Goal: Task Accomplishment & Management: Use online tool/utility

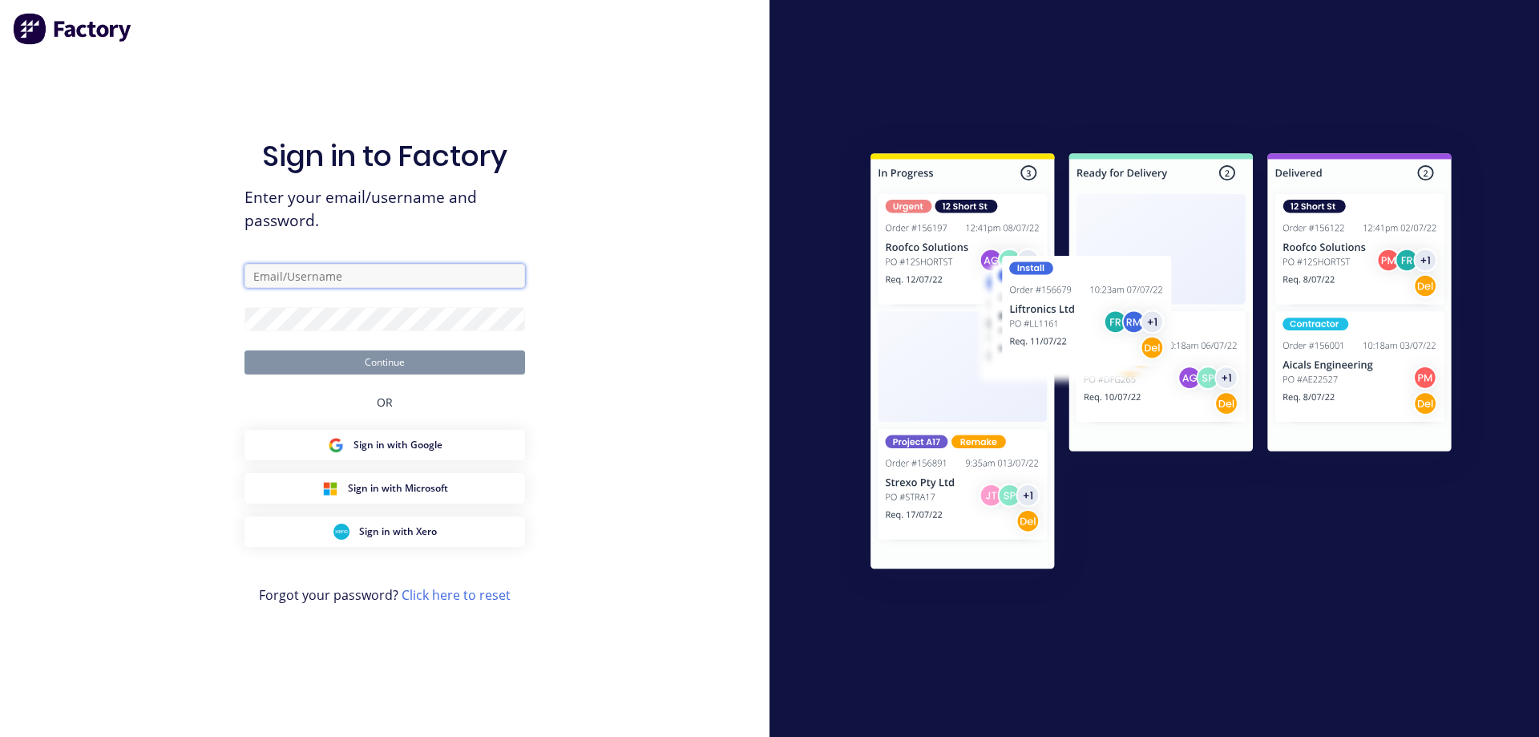
type input "[EMAIL_ADDRESS][DOMAIN_NAME]"
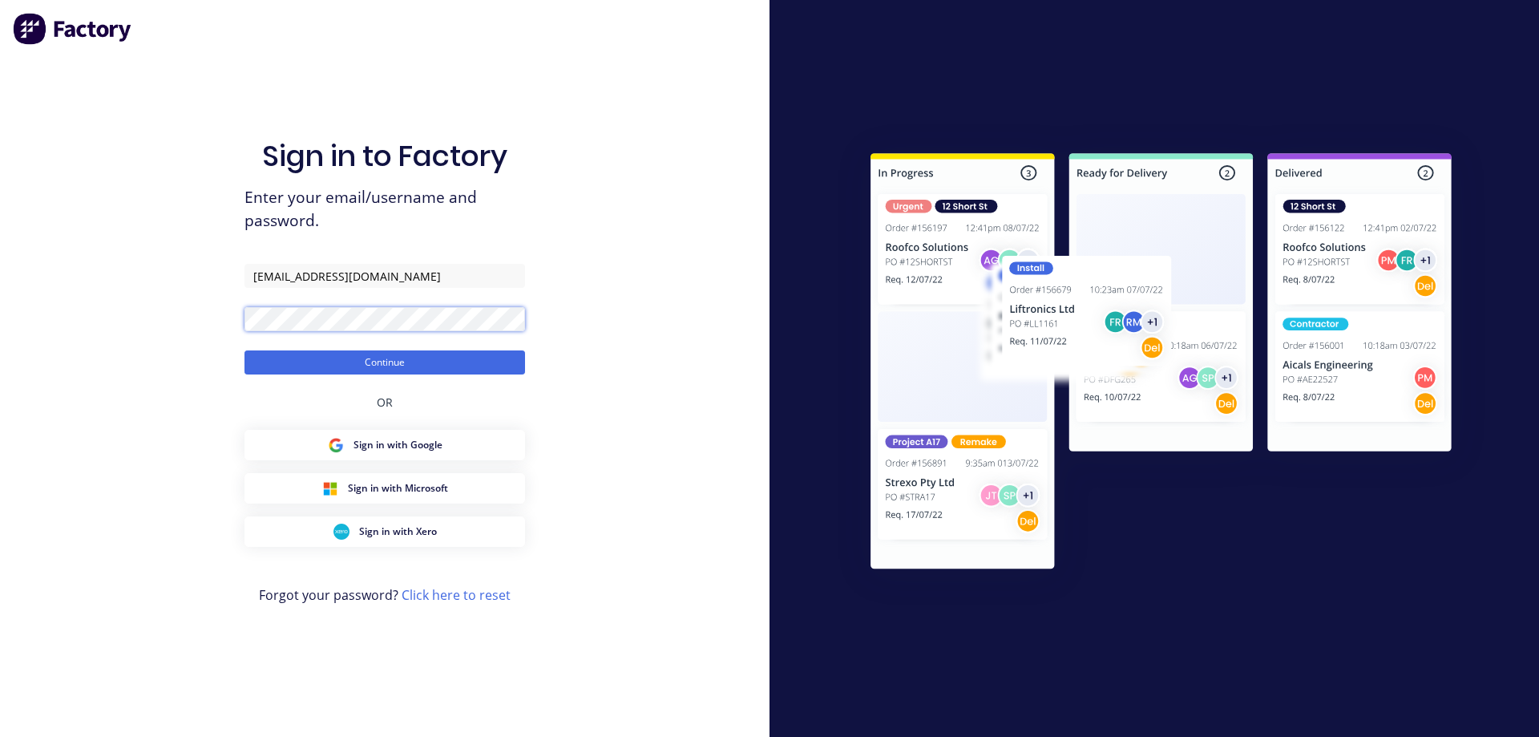
click at [193, 356] on div "Sign in to Factory Enter your email/username and password. [EMAIL_ADDRESS][DOMA…" at bounding box center [384, 368] width 769 height 737
click at [244, 350] on button "Continue" at bounding box center [384, 362] width 281 height 24
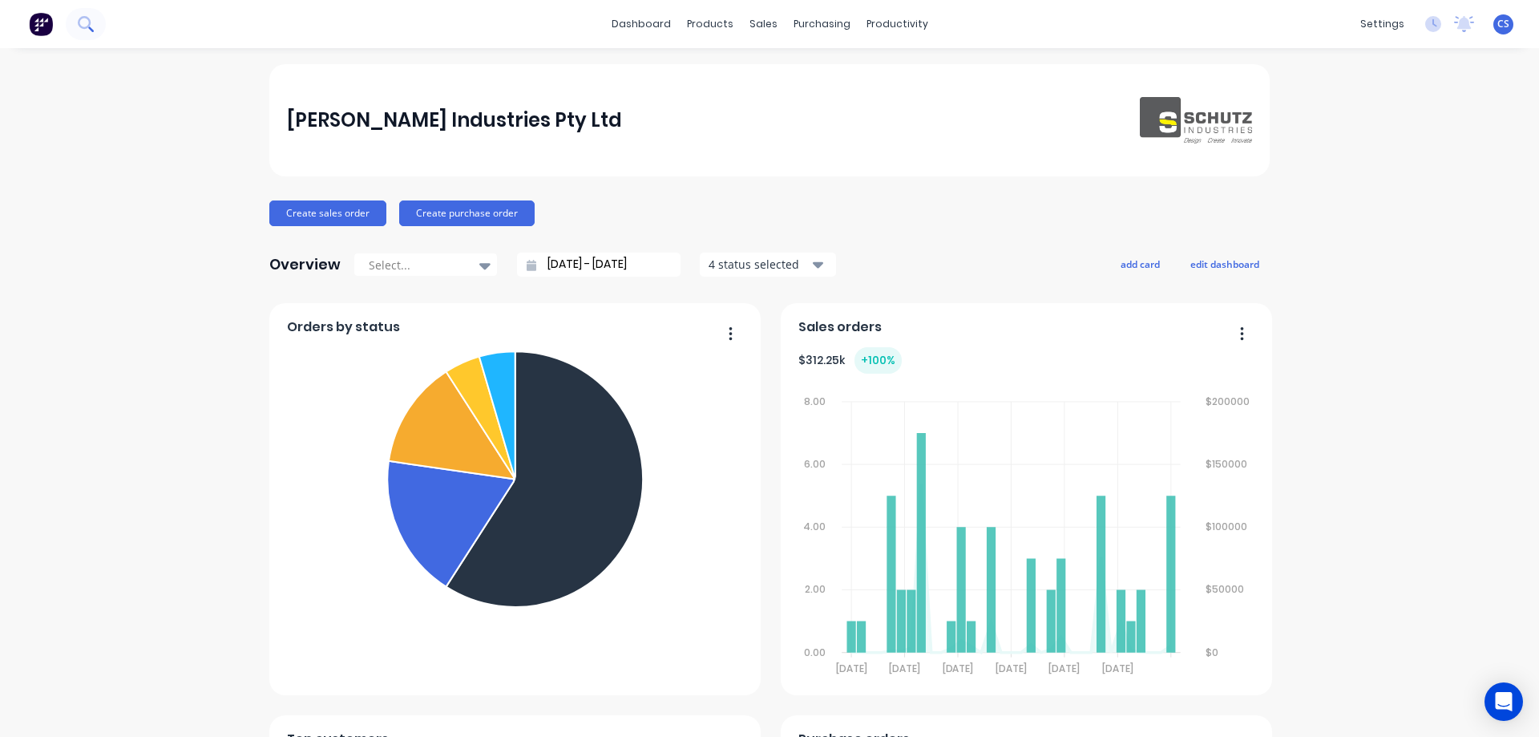
click at [77, 18] on button at bounding box center [86, 24] width 40 height 32
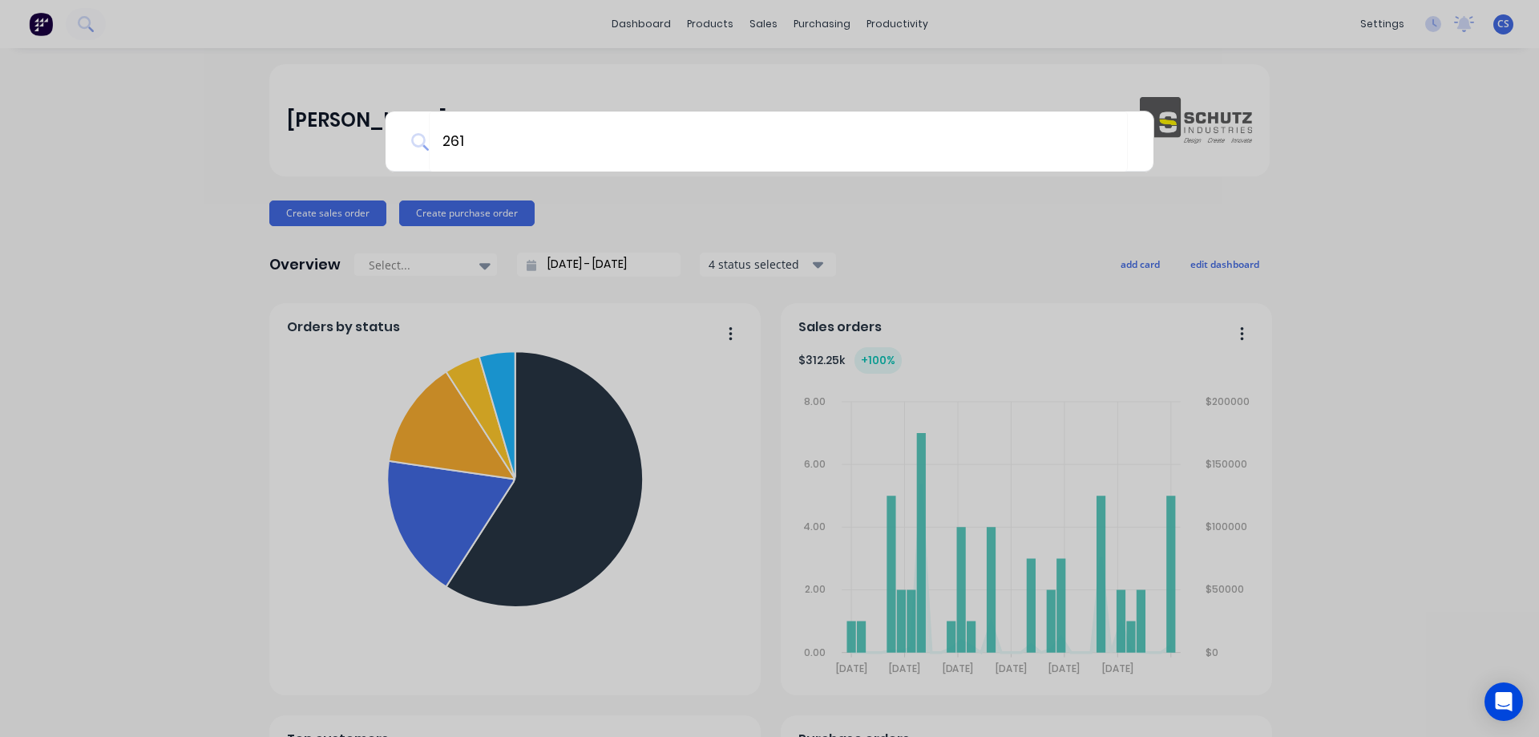
type input "2616"
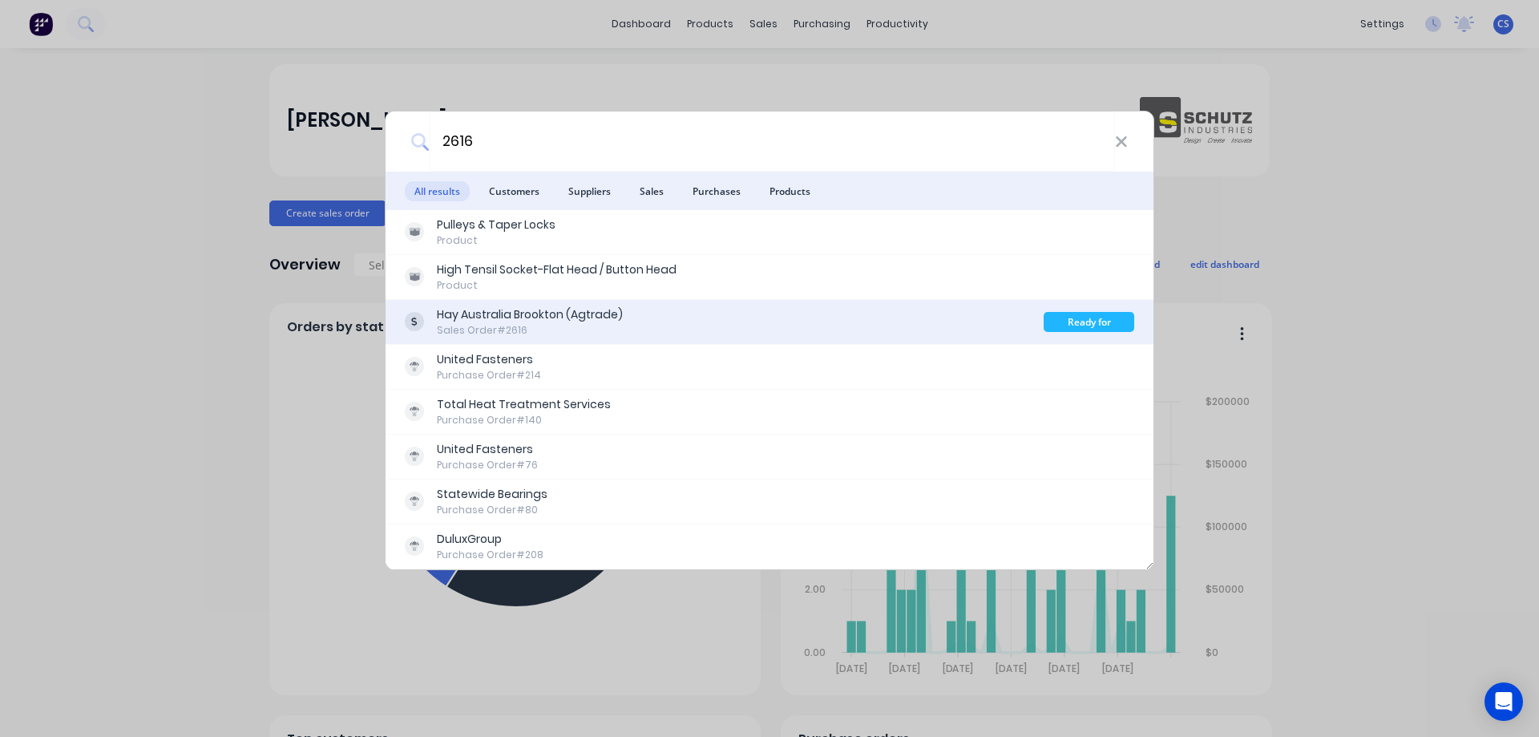
click at [597, 329] on div "Sales Order #2616" at bounding box center [530, 330] width 186 height 14
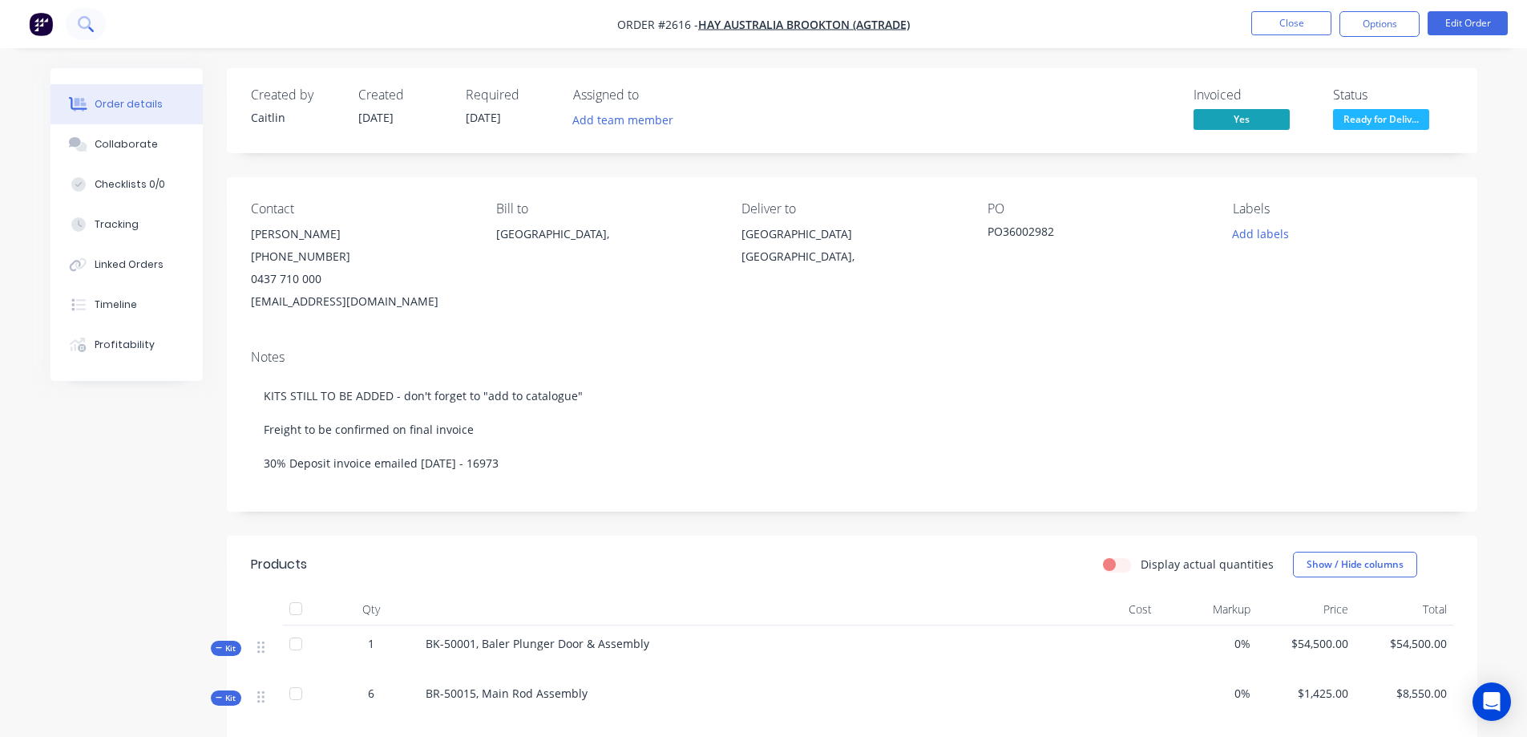
click at [88, 27] on icon at bounding box center [84, 22] width 13 height 13
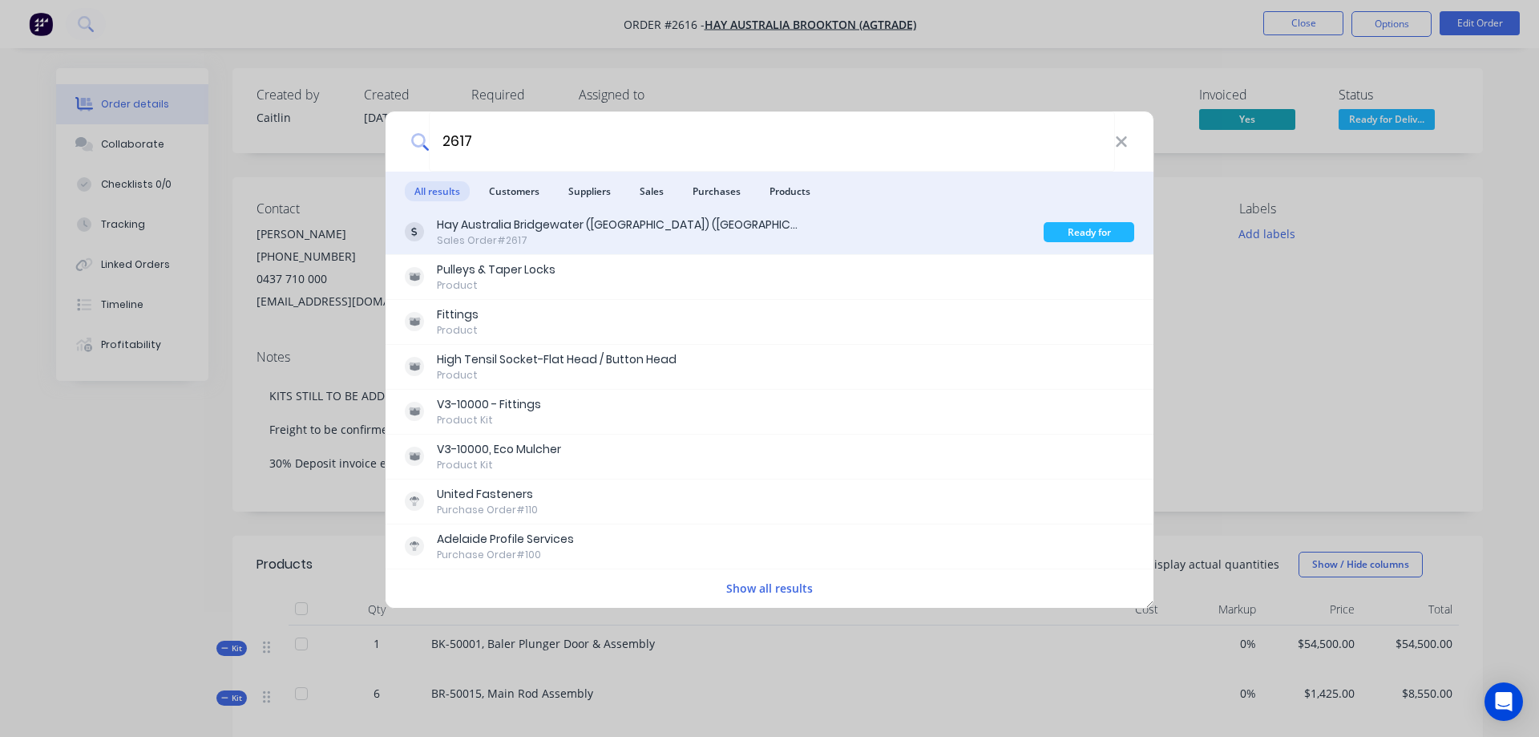
type input "2617"
click at [672, 227] on div "Hay Australia Bridgewater ([GEOGRAPHIC_DATA]) (AgTrade) Sales Order #2617" at bounding box center [724, 231] width 639 height 31
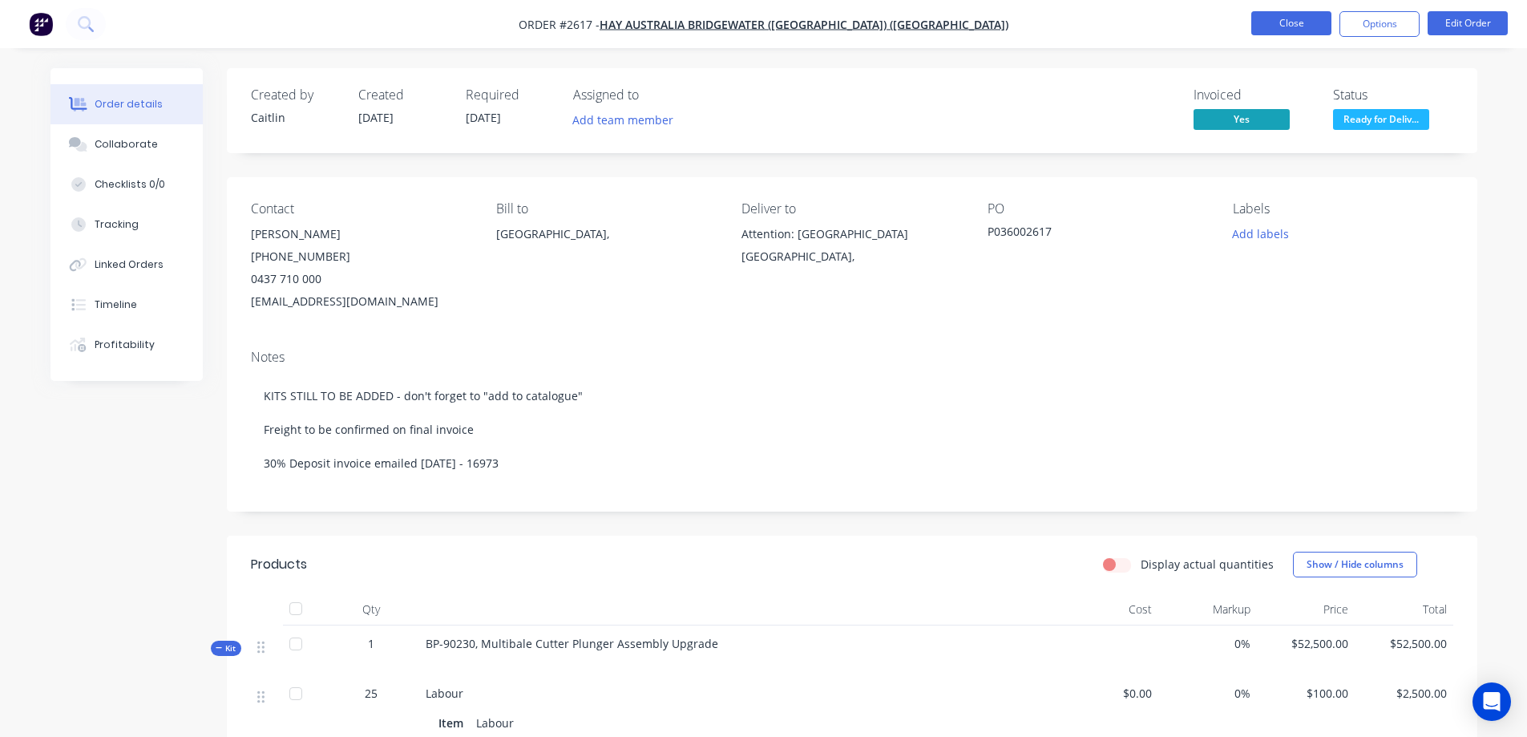
click at [1288, 23] on button "Close" at bounding box center [1291, 23] width 80 height 24
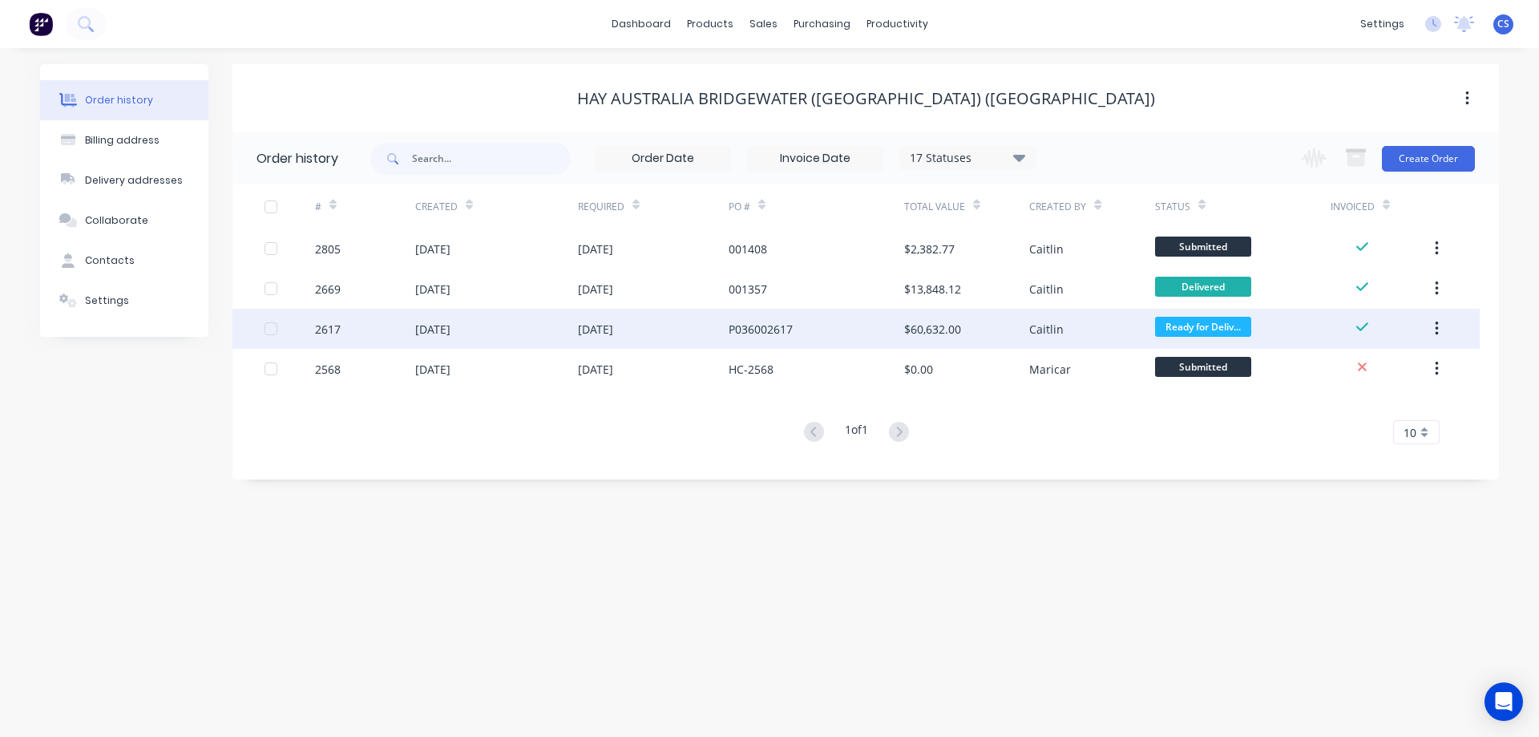
click at [676, 341] on div "[DATE]" at bounding box center [653, 329] width 151 height 40
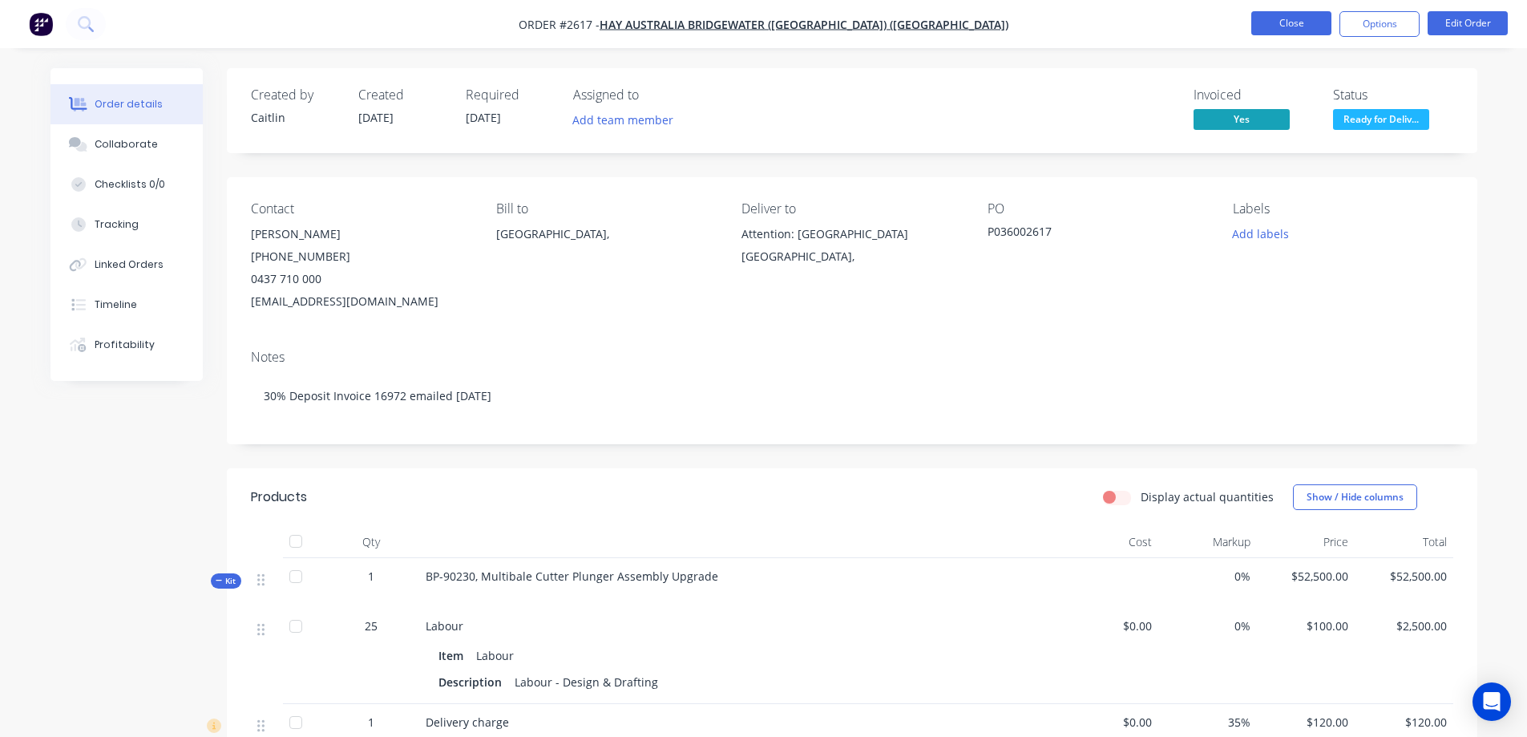
click at [1281, 18] on button "Close" at bounding box center [1291, 23] width 80 height 24
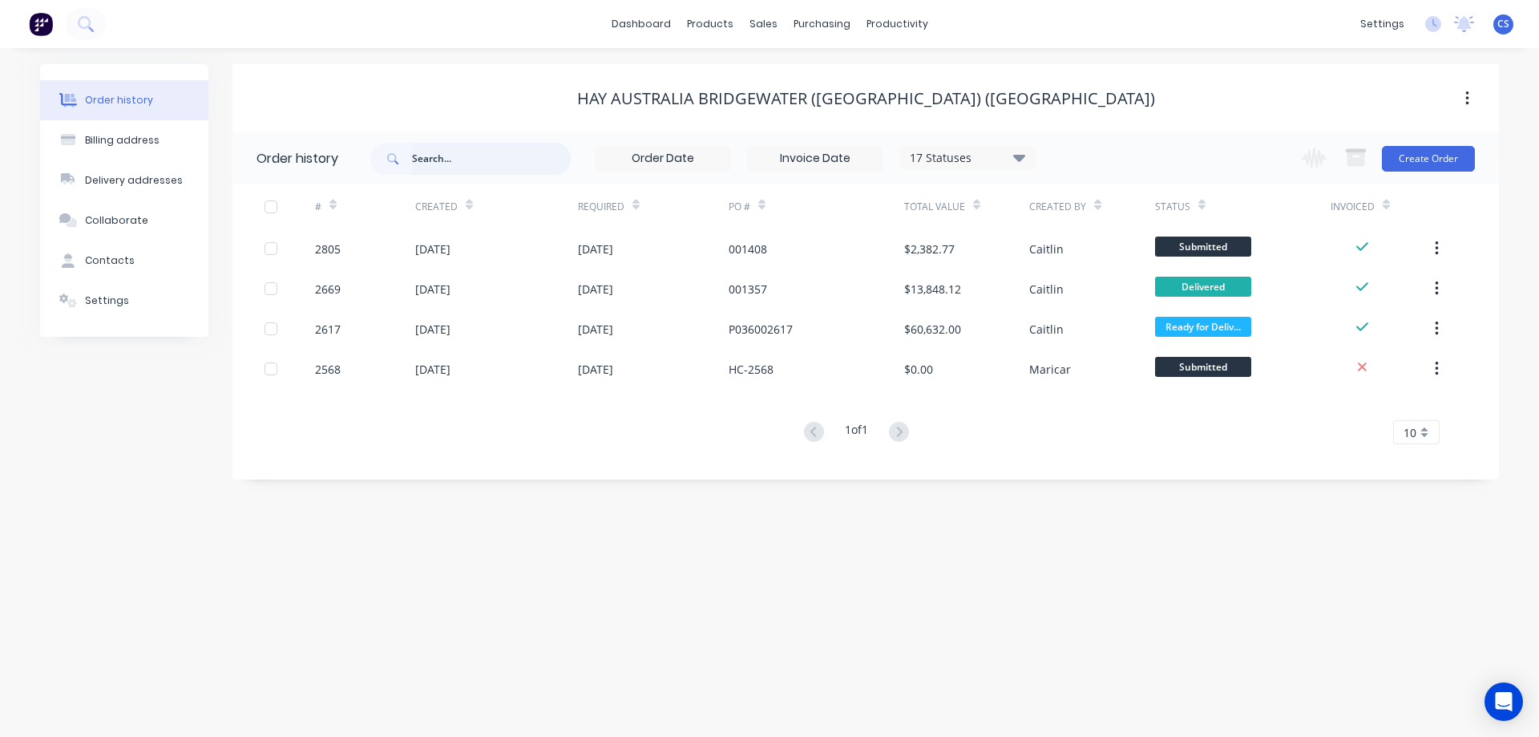
click at [478, 158] on input "text" at bounding box center [491, 159] width 159 height 32
type input "2616"
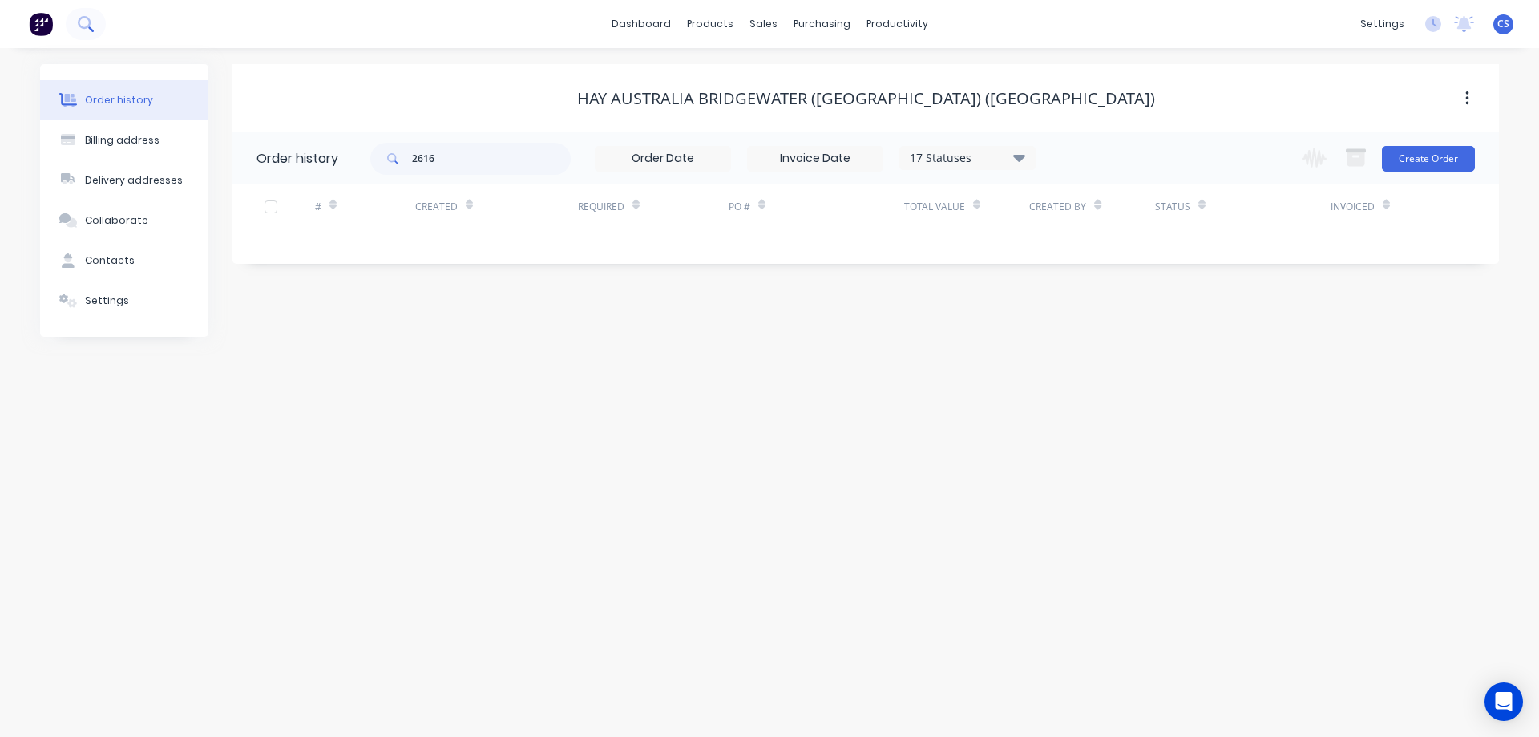
click at [95, 14] on button at bounding box center [86, 24] width 40 height 32
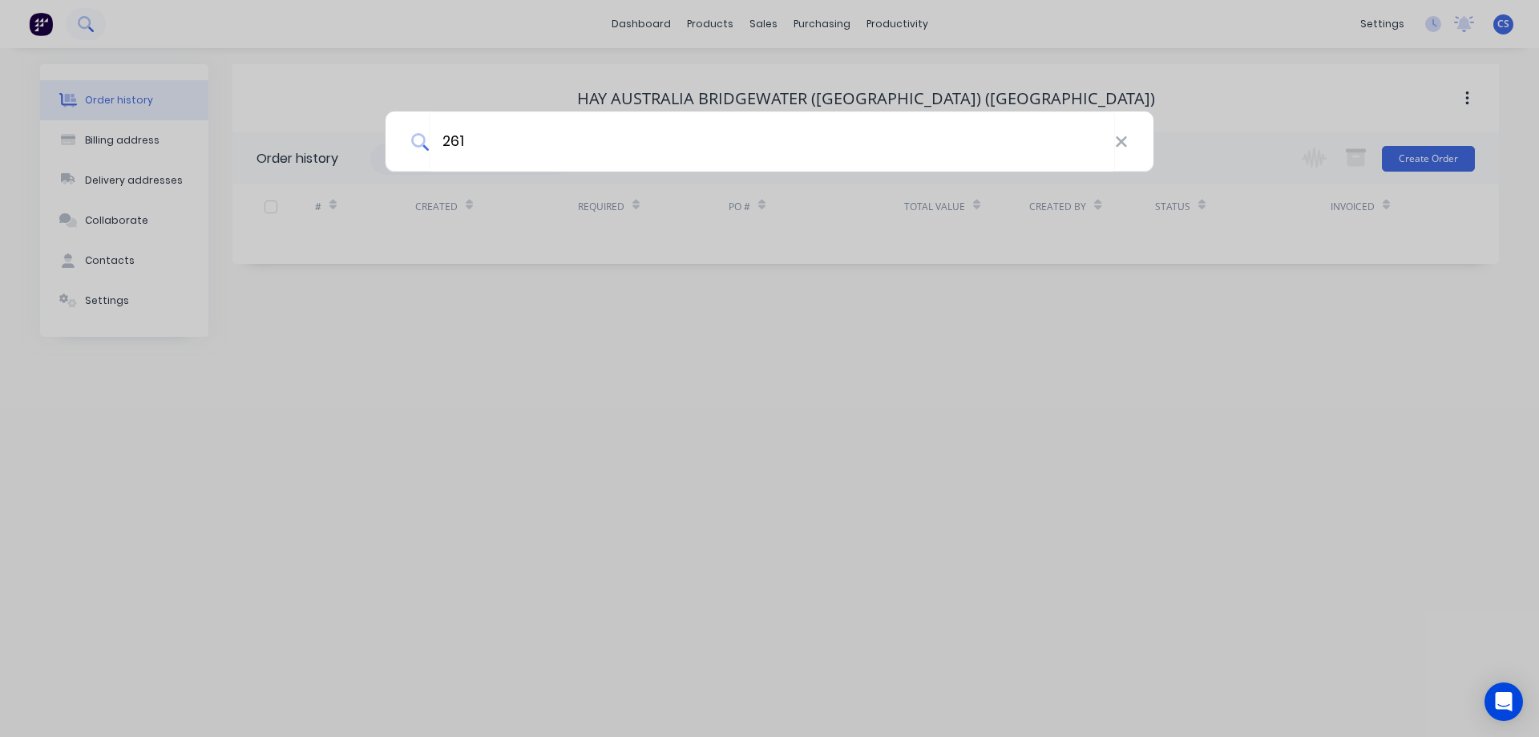
type input "2616"
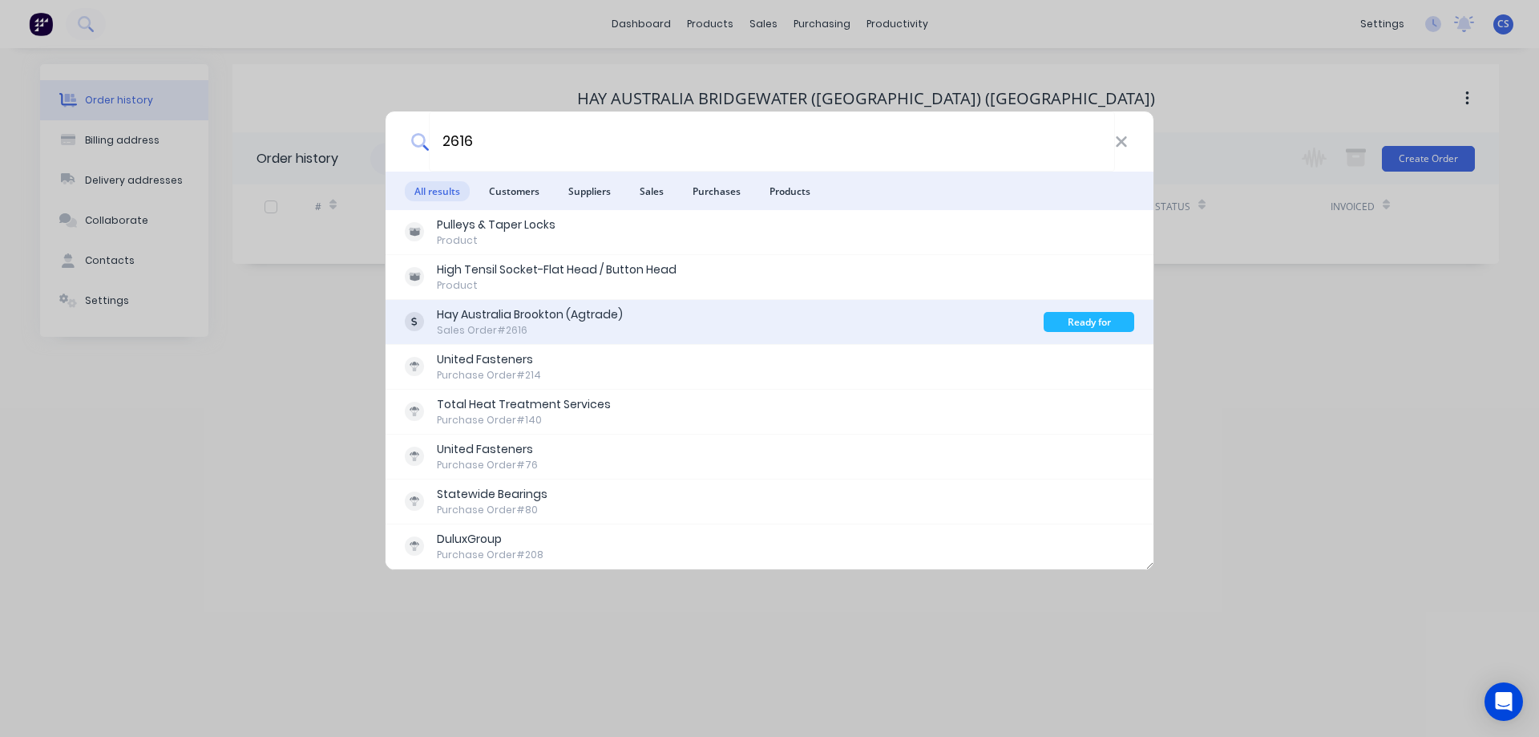
click at [668, 327] on div "Hay Australia Brookton (Agtrade) Sales Order #2616" at bounding box center [724, 321] width 639 height 31
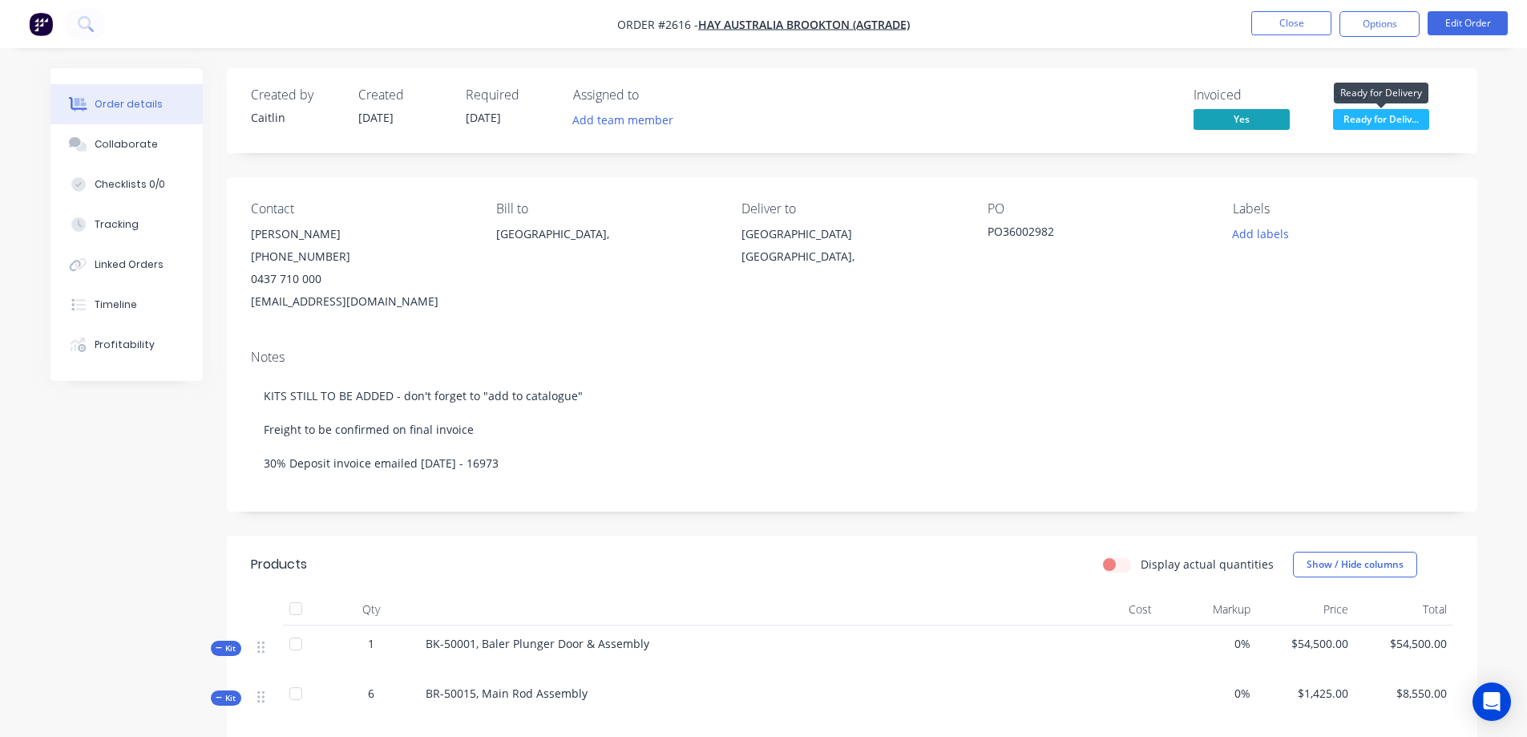
click at [1369, 115] on span "Ready for Deliv..." at bounding box center [1381, 119] width 96 height 20
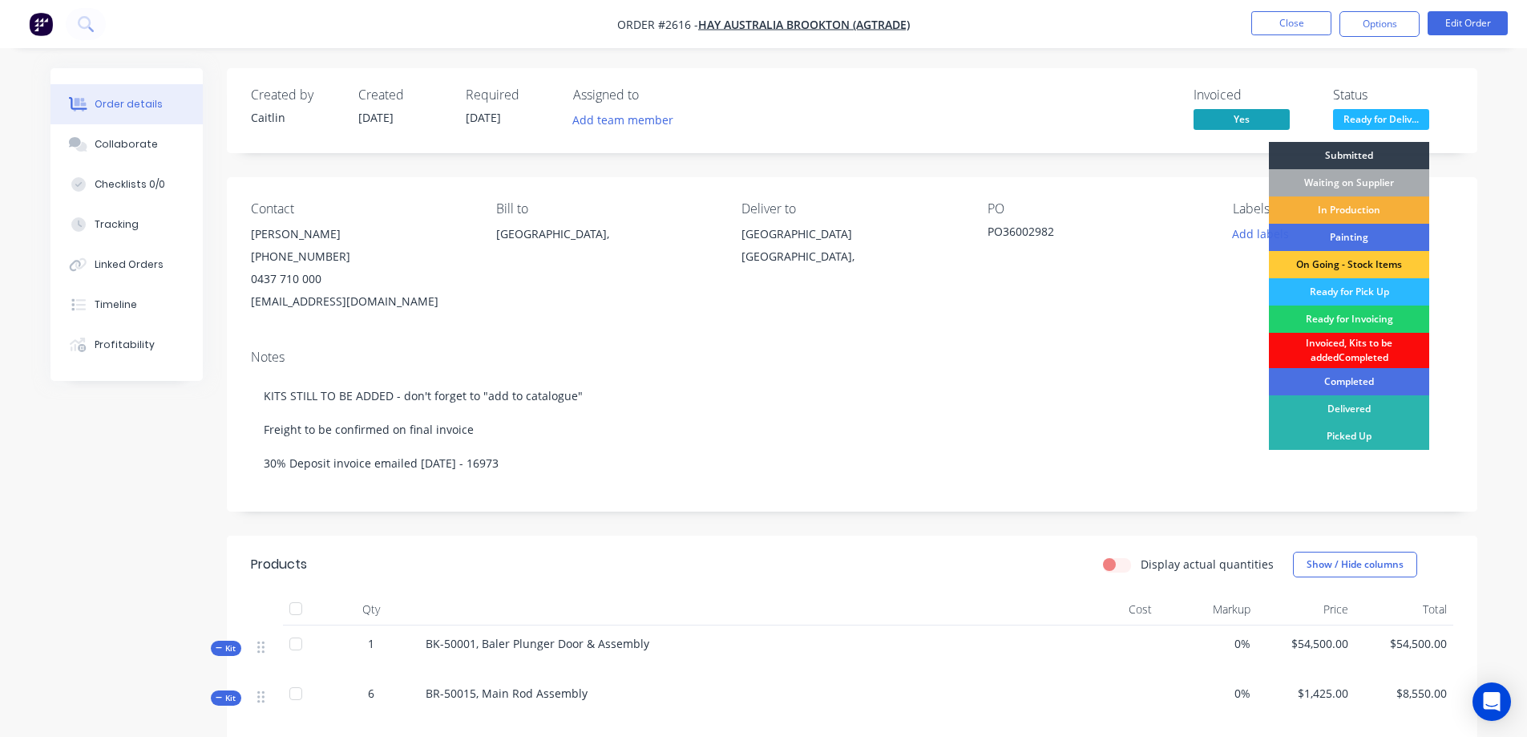
click at [1370, 355] on div "Invoiced, Kits to be addedCompleted" at bounding box center [1349, 350] width 160 height 35
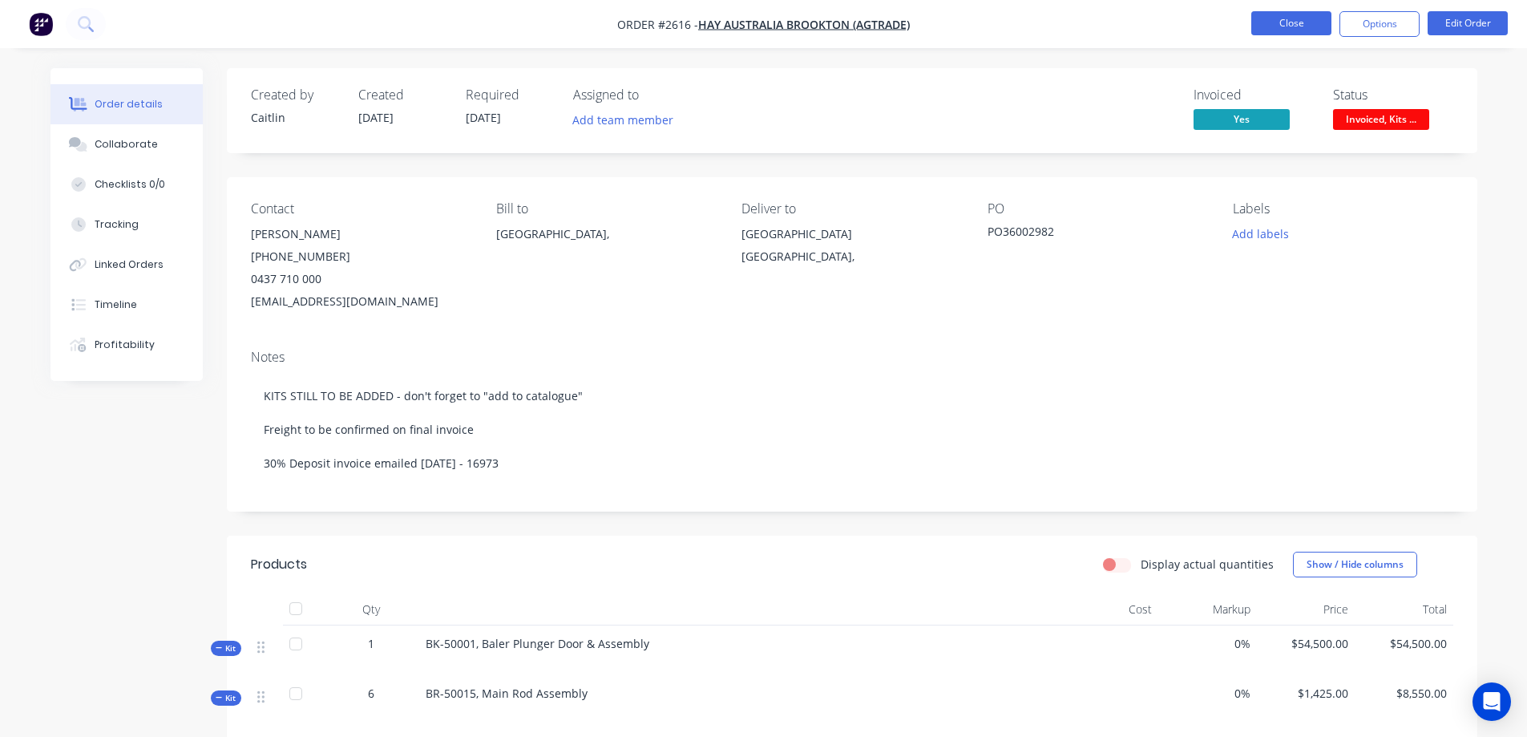
click at [1285, 25] on button "Close" at bounding box center [1291, 23] width 80 height 24
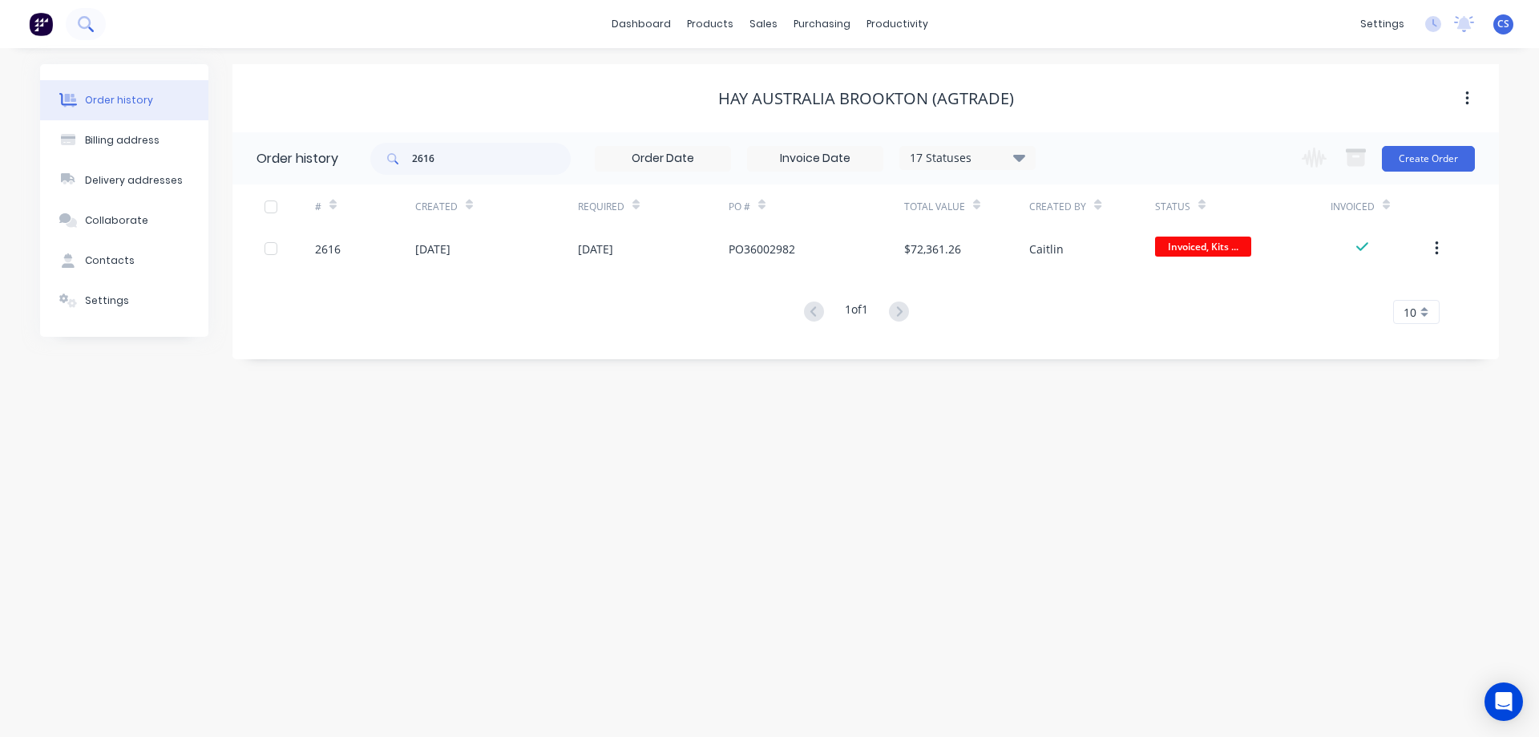
click at [86, 25] on icon at bounding box center [85, 23] width 15 height 15
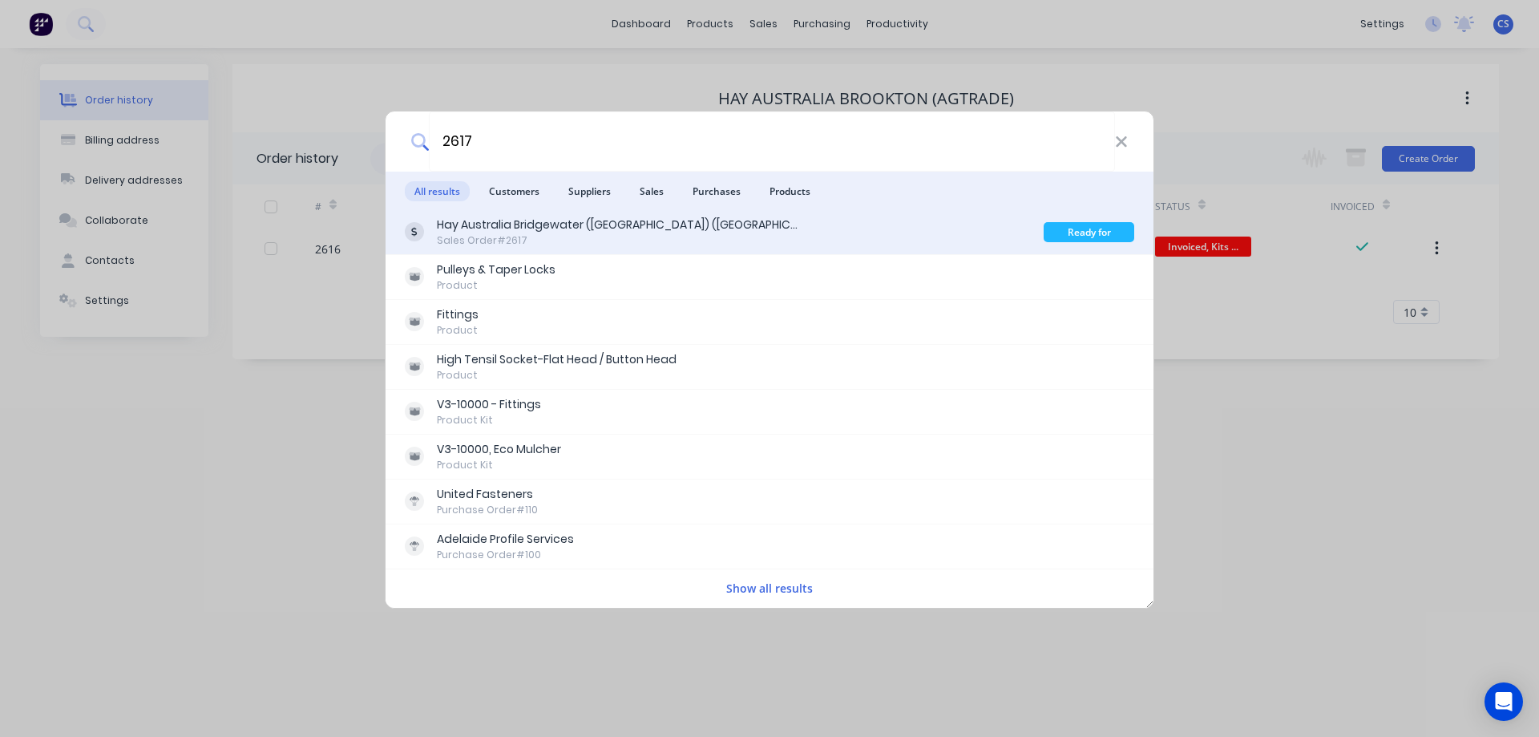
type input "2617"
click at [632, 233] on div "Sales Order #2617" at bounding box center [617, 240] width 361 height 14
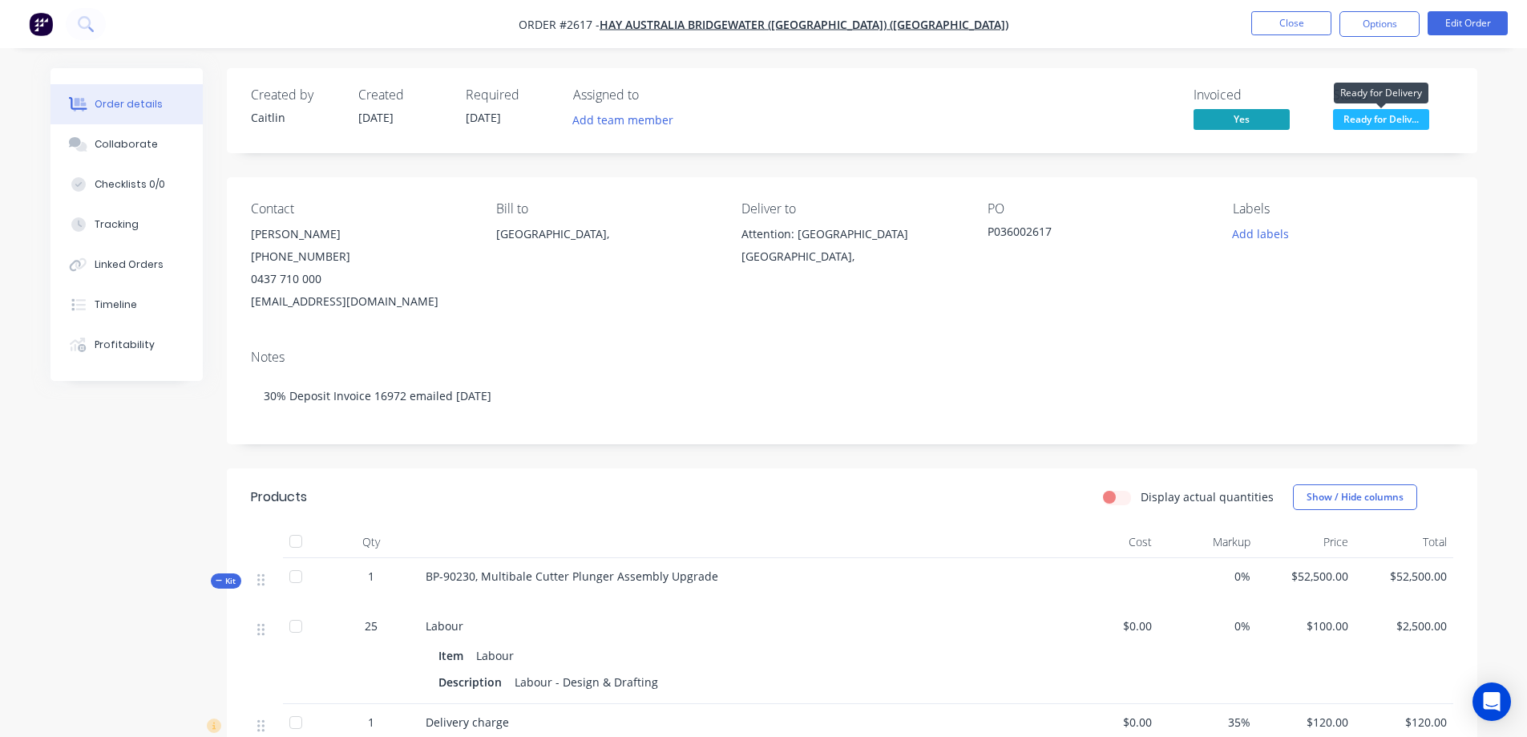
click at [1398, 123] on span "Ready for Deliv..." at bounding box center [1381, 119] width 96 height 20
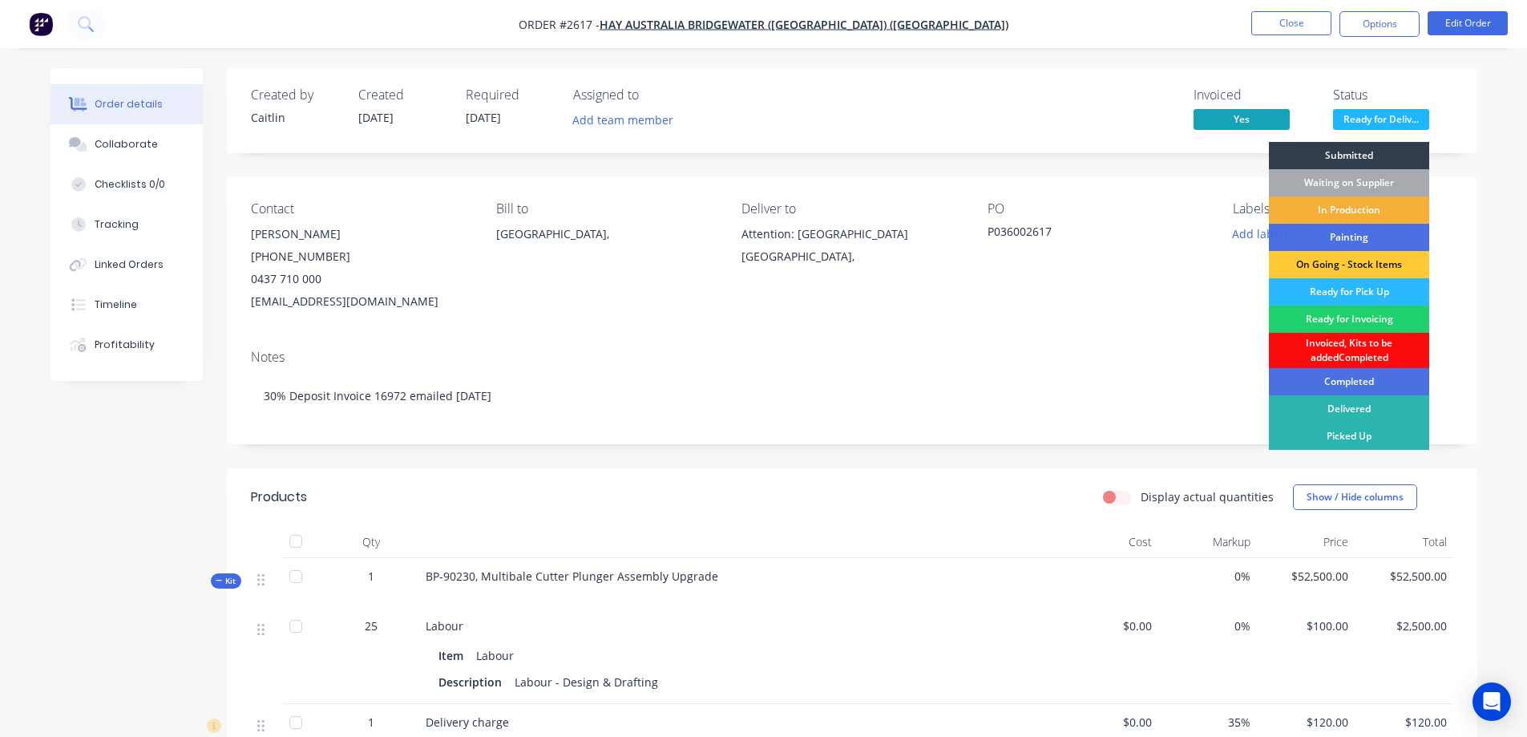
click at [1372, 360] on div "Invoiced, Kits to be addedCompleted" at bounding box center [1349, 350] width 160 height 35
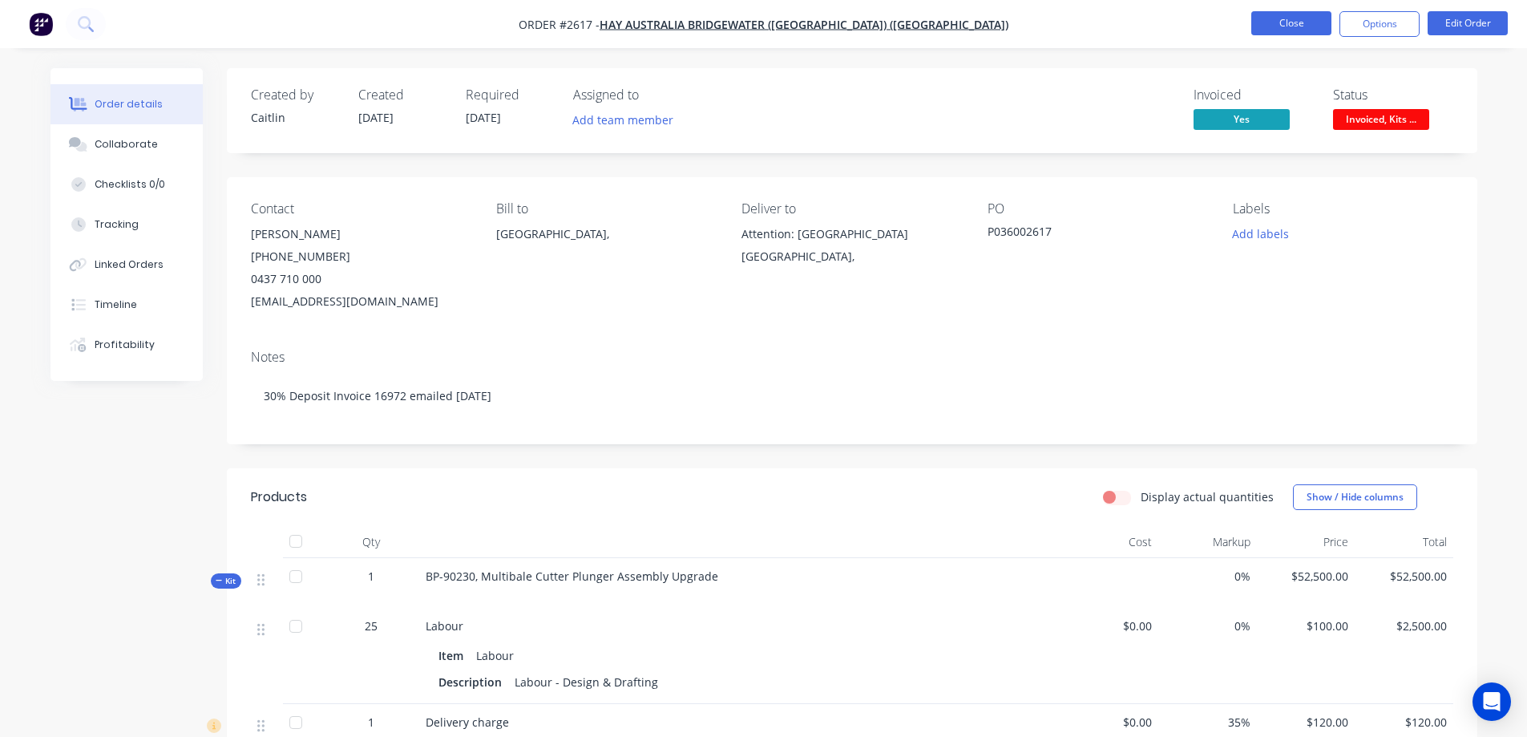
click at [1302, 26] on button "Close" at bounding box center [1291, 23] width 80 height 24
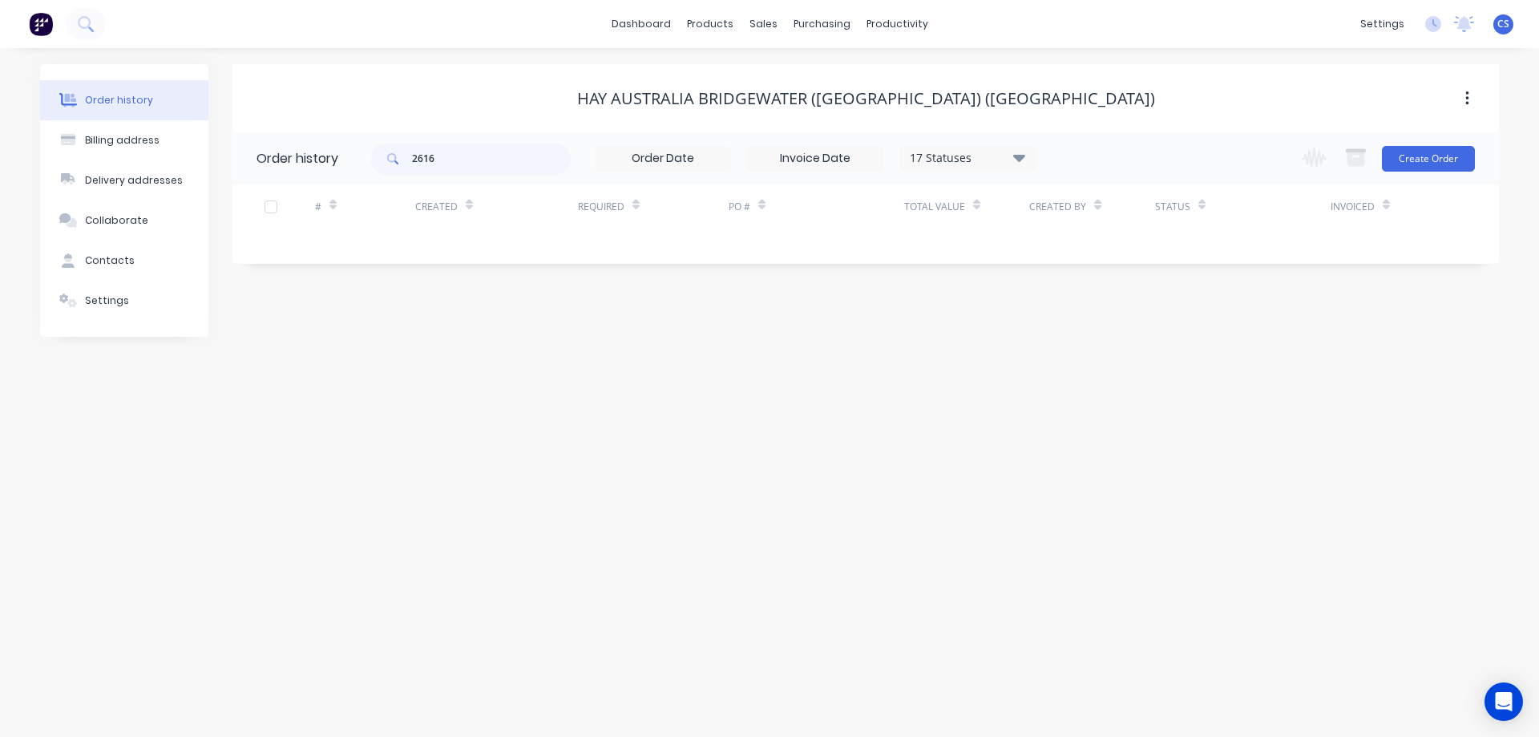
click at [32, 20] on img at bounding box center [41, 24] width 24 height 24
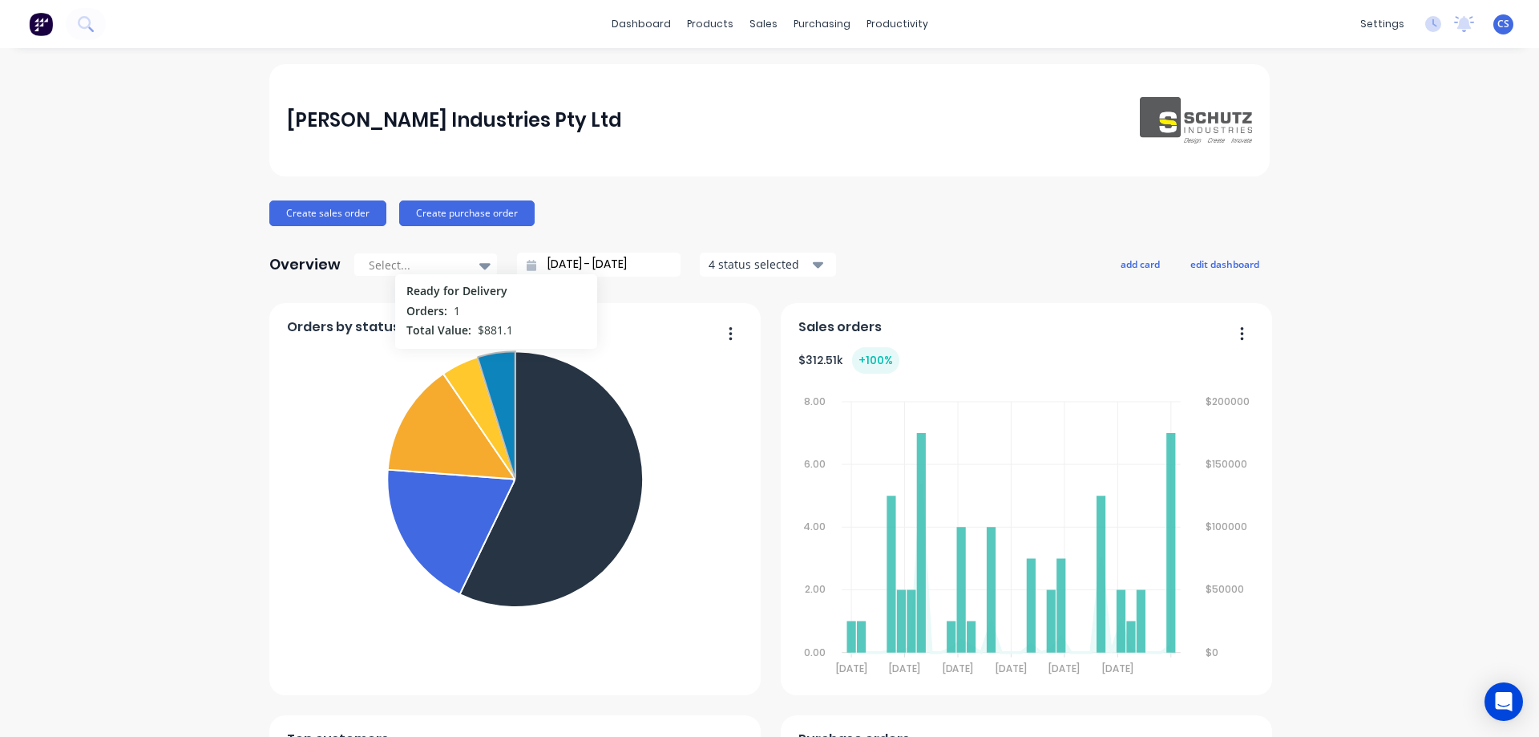
click at [490, 357] on icon at bounding box center [497, 414] width 38 height 126
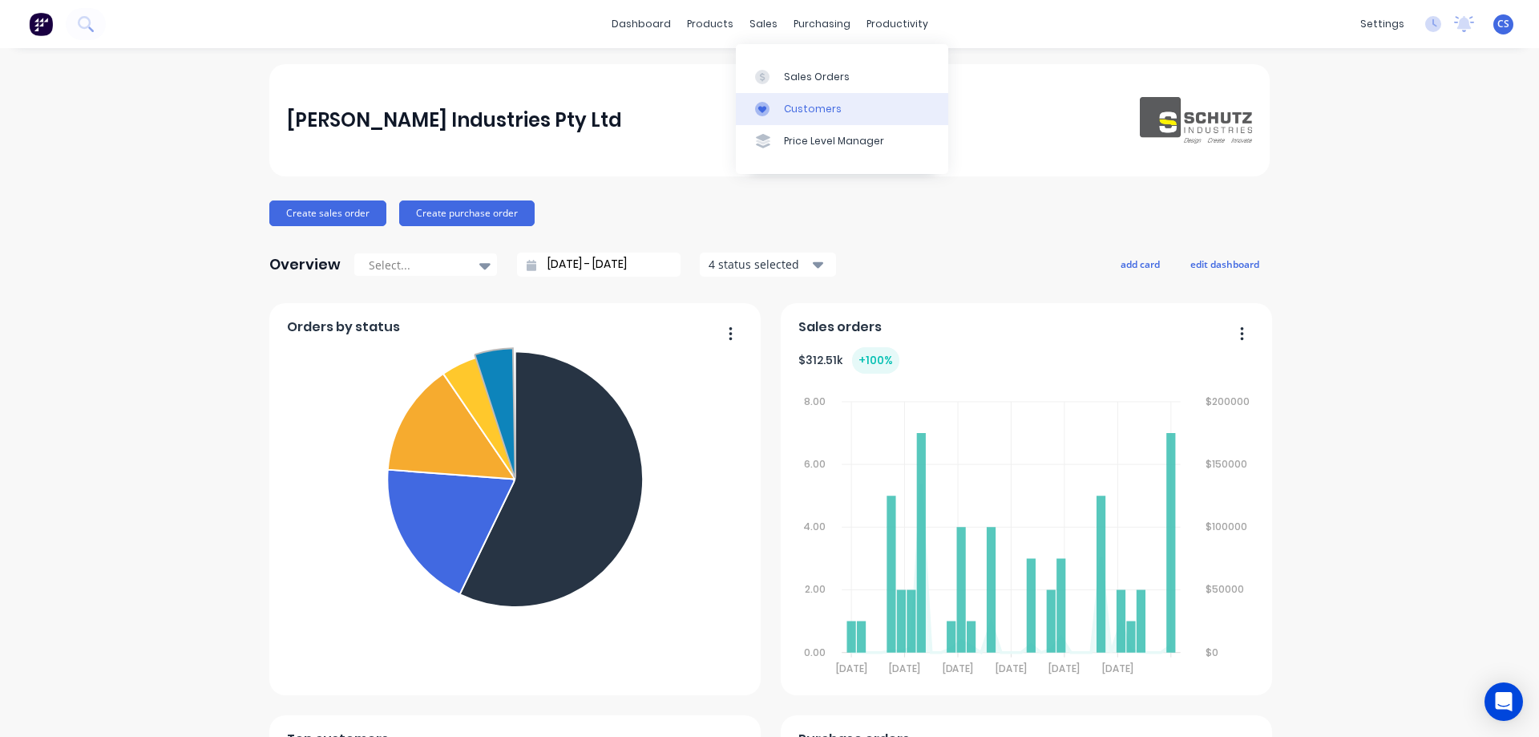
click at [821, 111] on div "Customers" at bounding box center [813, 109] width 58 height 14
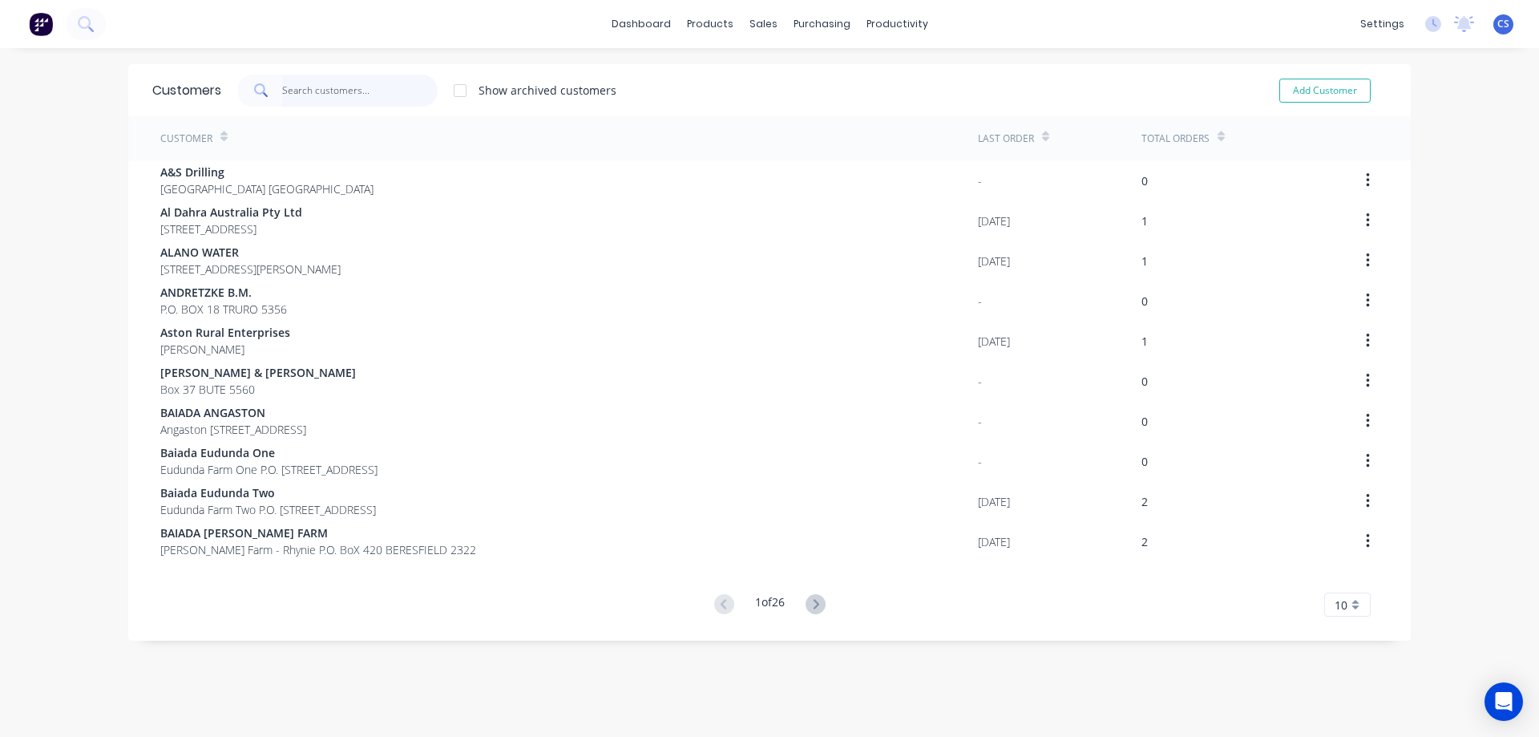
click at [282, 90] on input "text" at bounding box center [360, 91] width 156 height 32
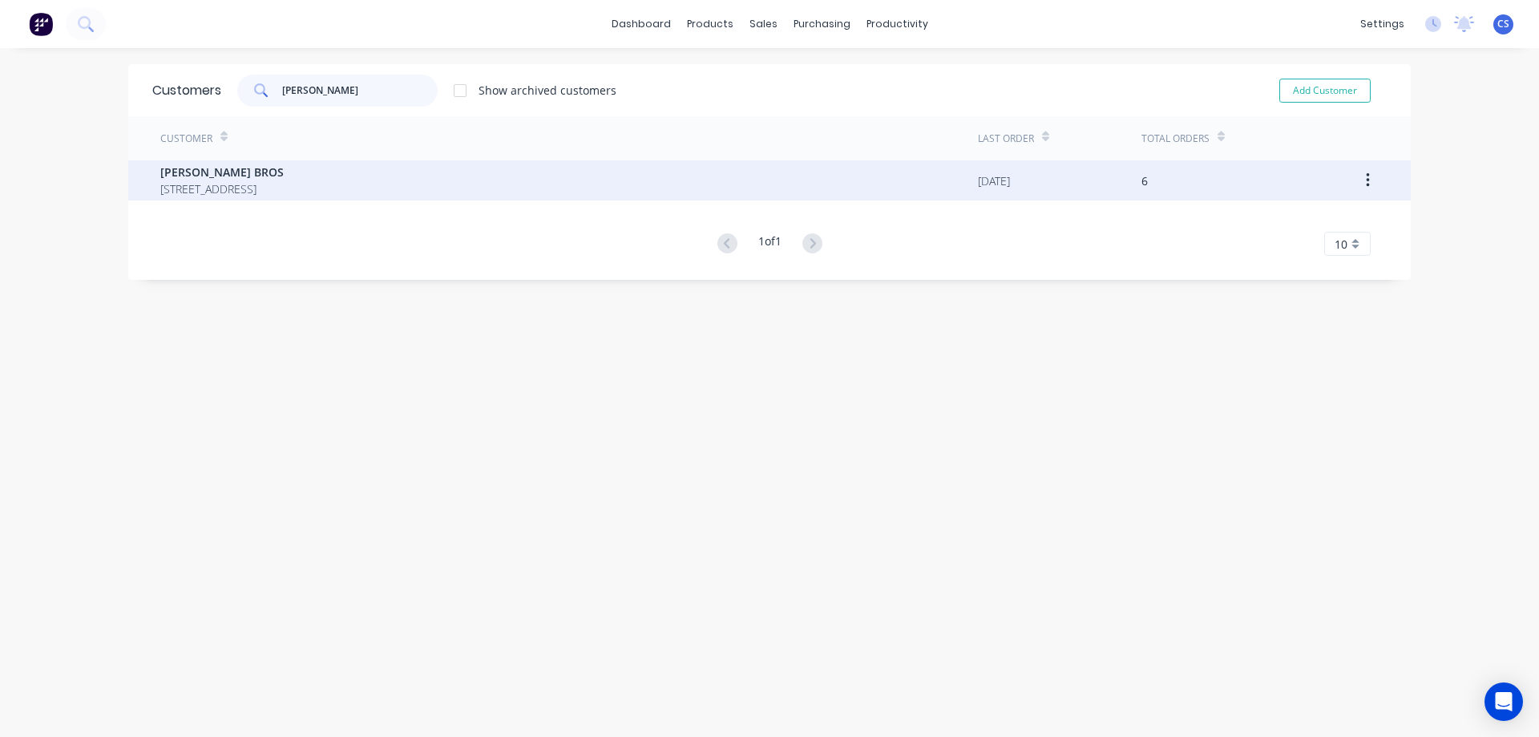
type input "[PERSON_NAME]"
click at [314, 180] on div "[PERSON_NAME] BROS [STREET_ADDRESS]" at bounding box center [568, 180] width 817 height 40
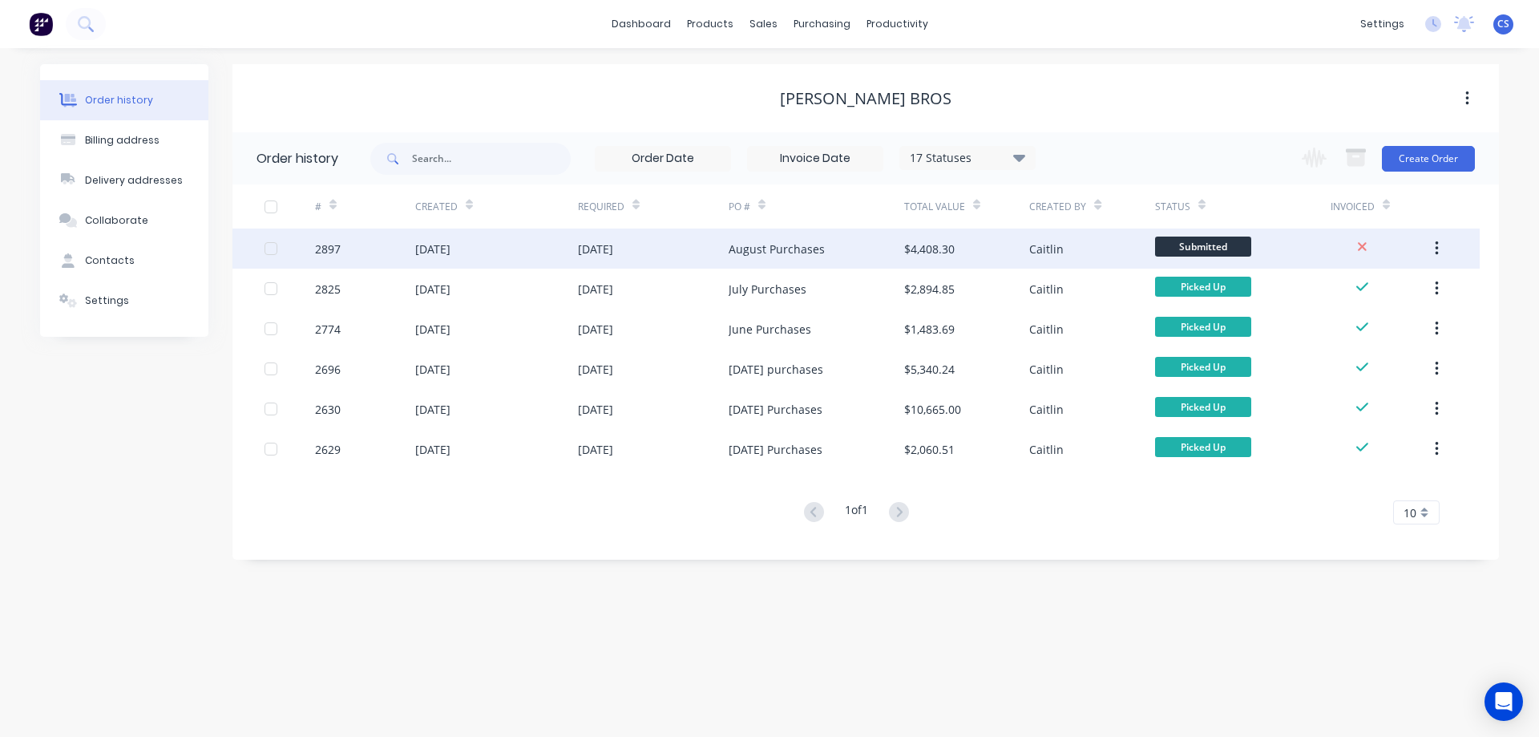
click at [393, 248] on div "2897" at bounding box center [365, 248] width 100 height 40
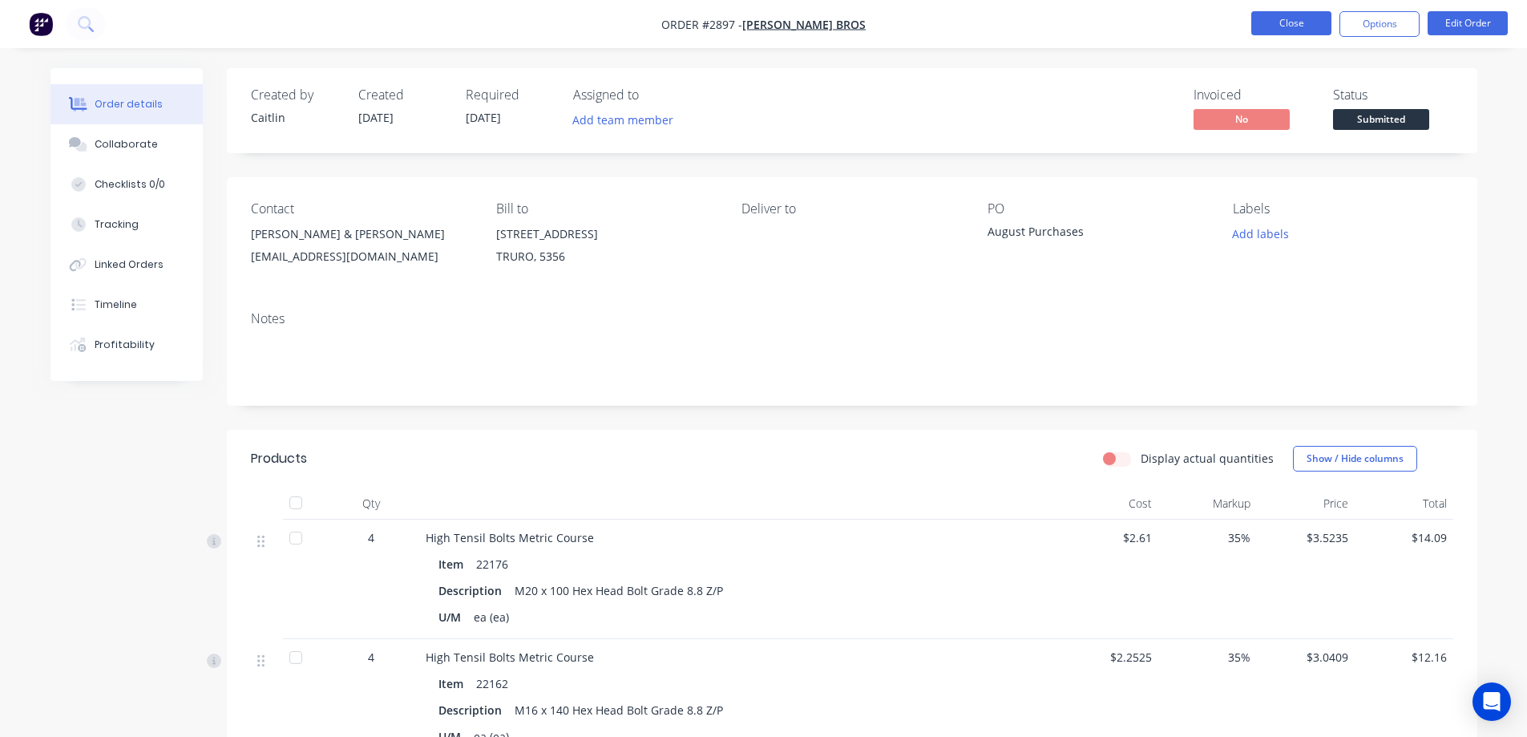
click at [1290, 20] on button "Close" at bounding box center [1291, 23] width 80 height 24
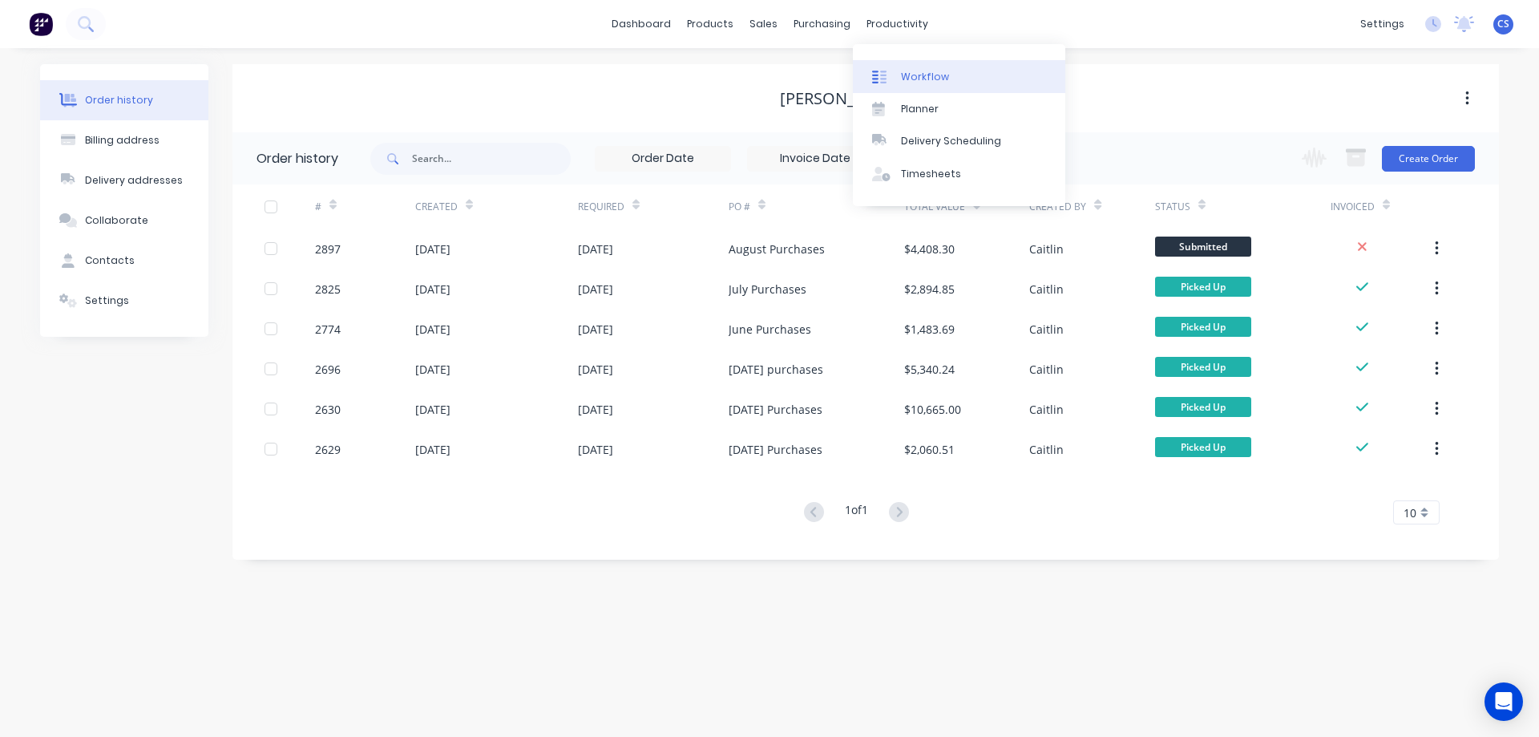
click at [915, 63] on link "Workflow" at bounding box center [959, 76] width 212 height 32
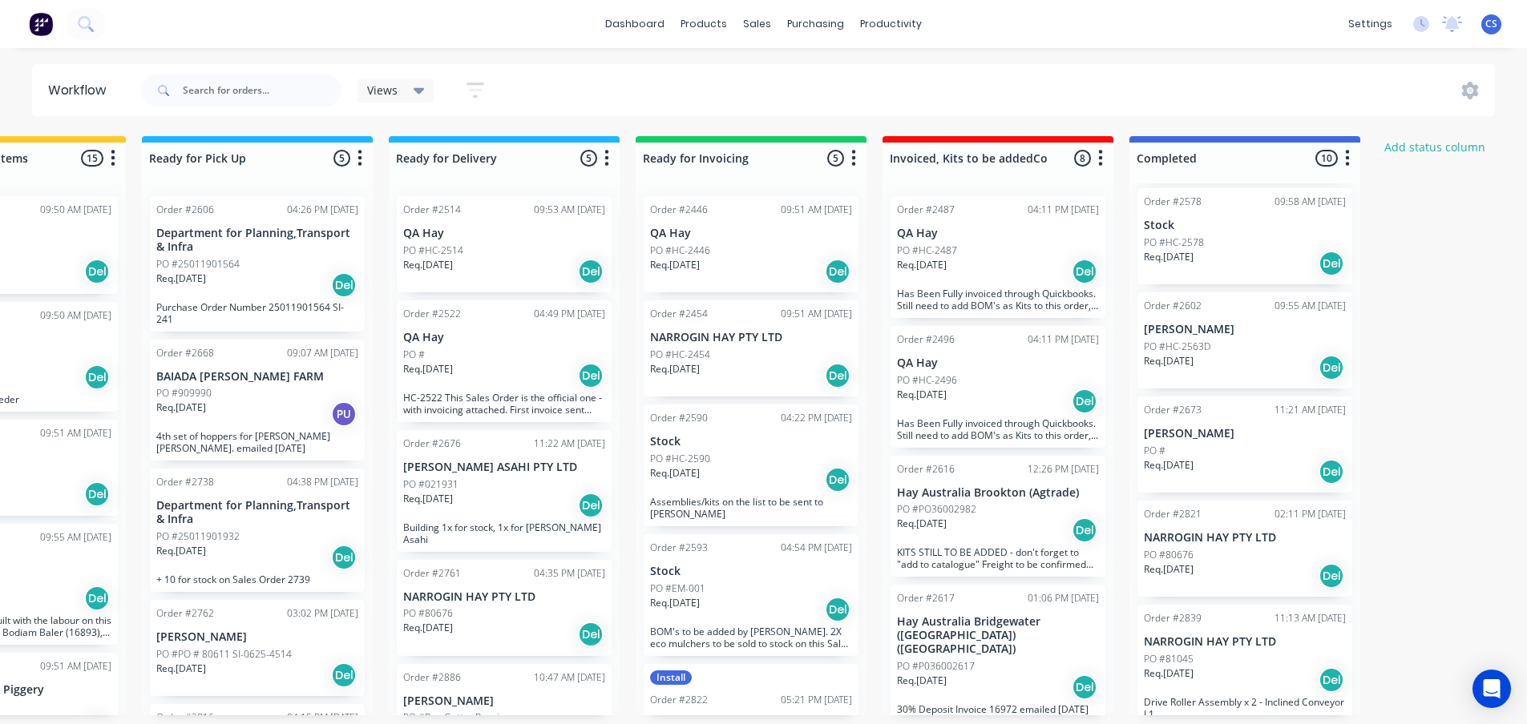
scroll to position [579, 0]
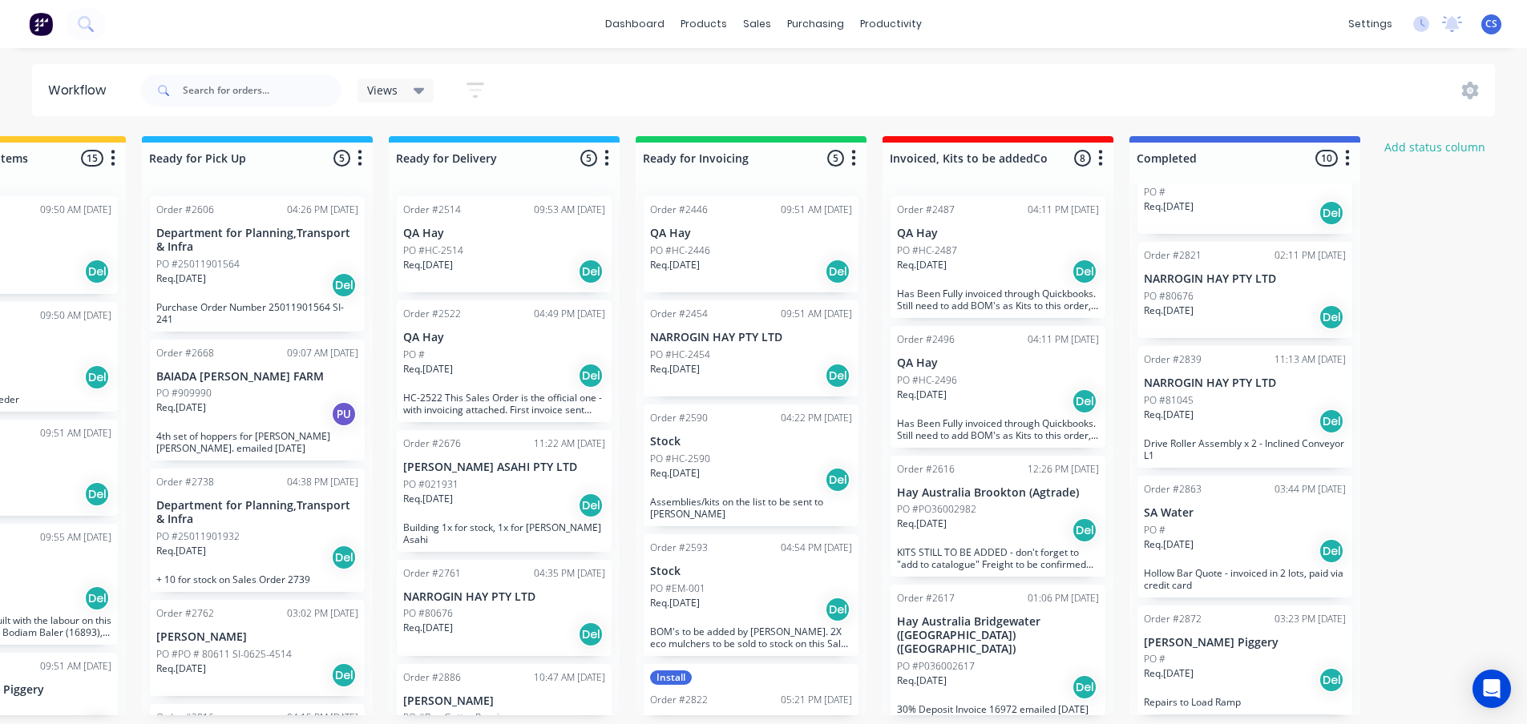
click at [1265, 659] on div "PO #" at bounding box center [1245, 659] width 202 height 14
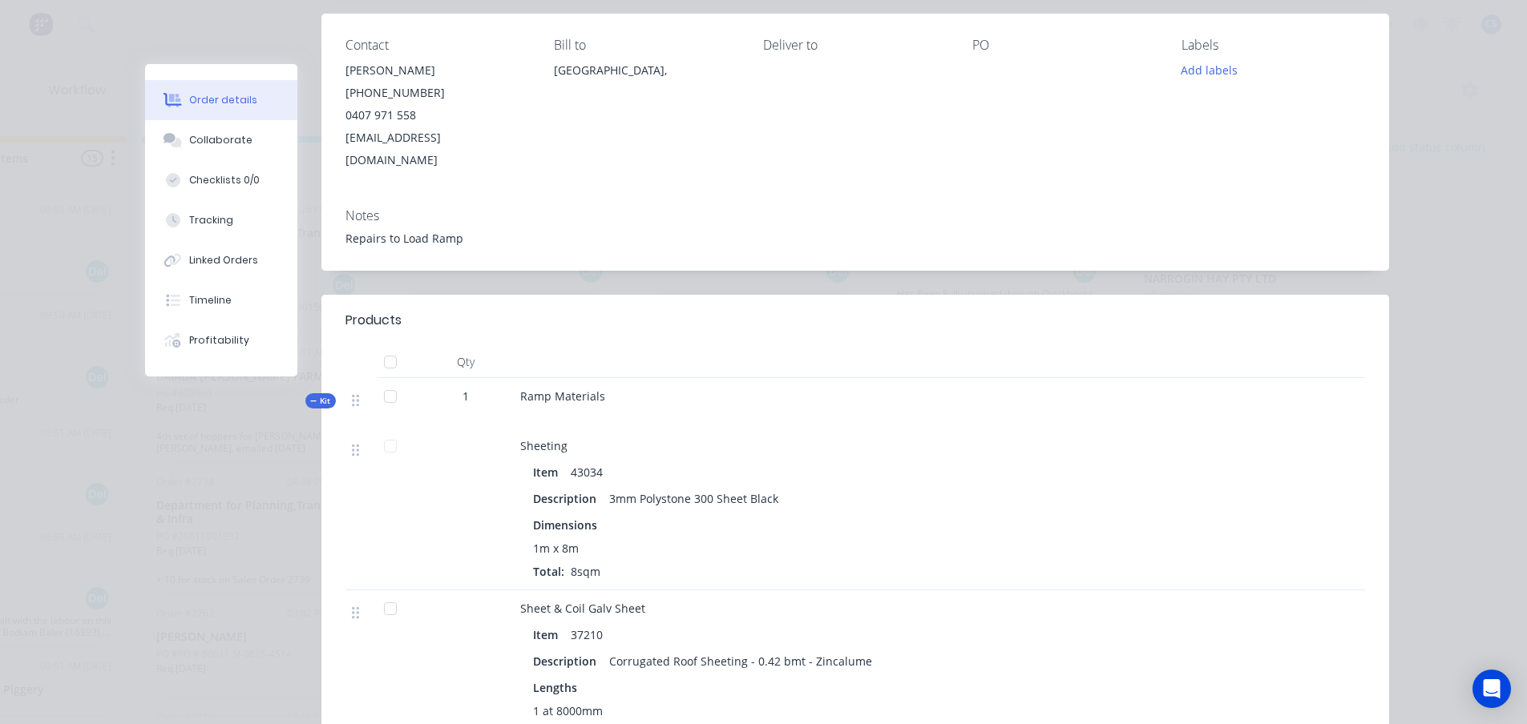
scroll to position [0, 0]
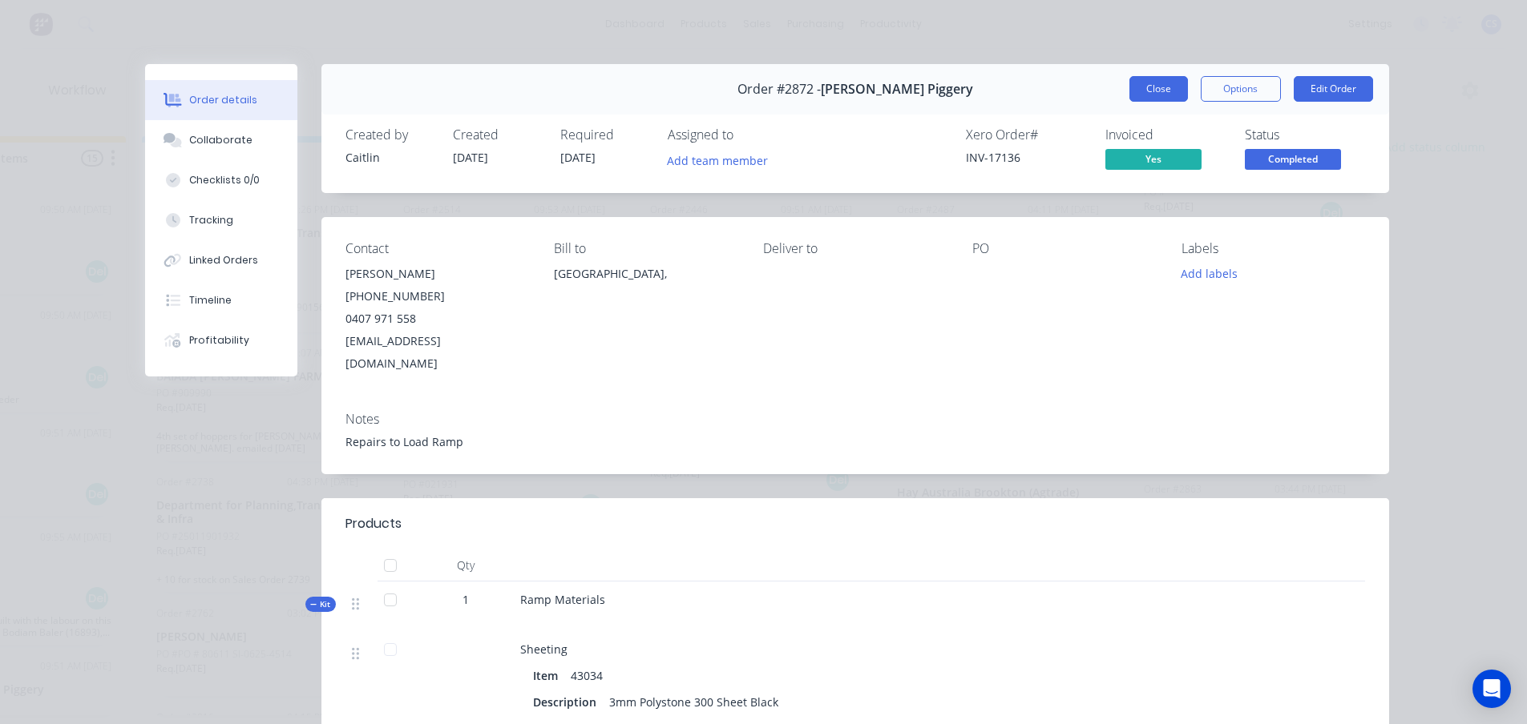
click at [1151, 88] on button "Close" at bounding box center [1158, 89] width 59 height 26
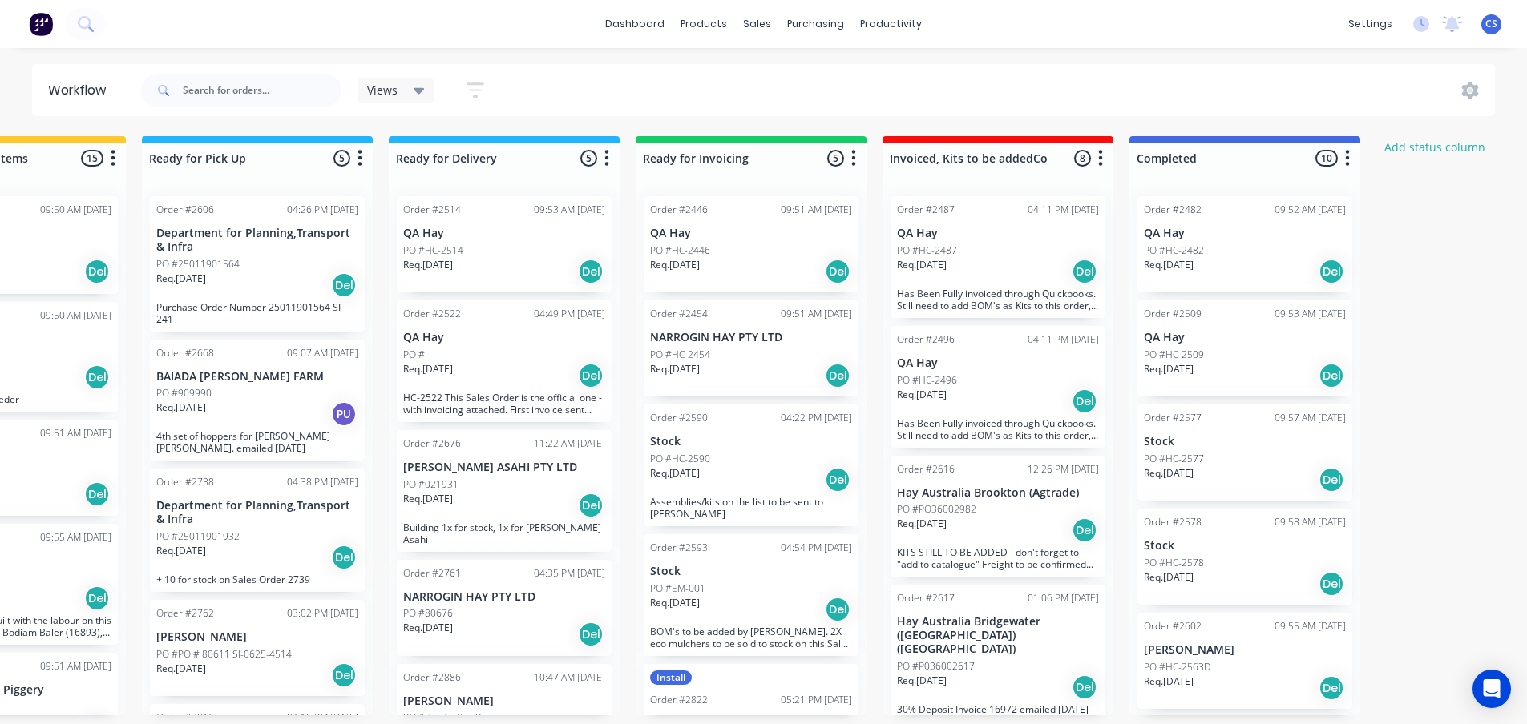
click at [1495, 32] on div "[PERSON_NAME] Industries Pty Ltd [PERSON_NAME] Administrator Profile Sign out" at bounding box center [1491, 24] width 20 height 20
click at [1490, 26] on span "CS" at bounding box center [1491, 24] width 12 height 14
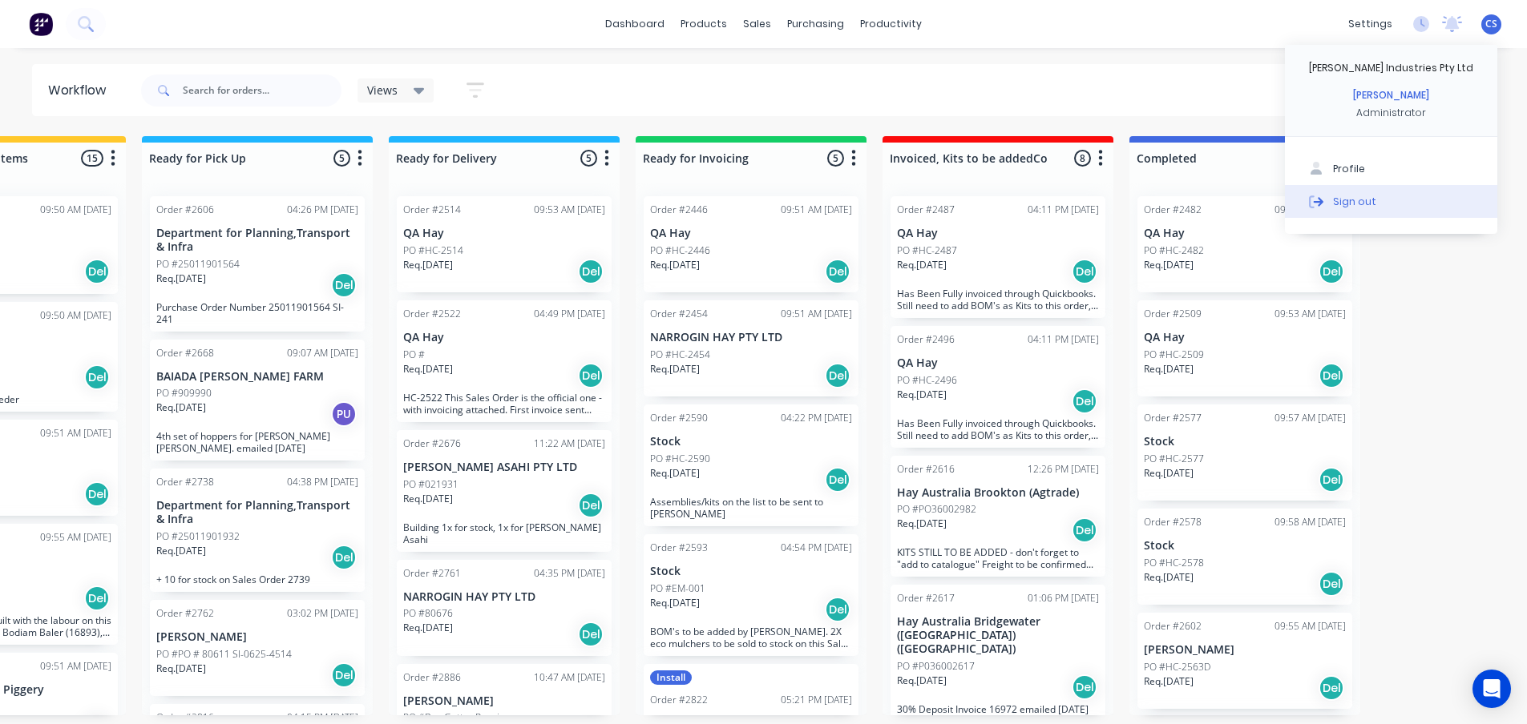
click at [1346, 205] on div "Sign out" at bounding box center [1354, 201] width 43 height 14
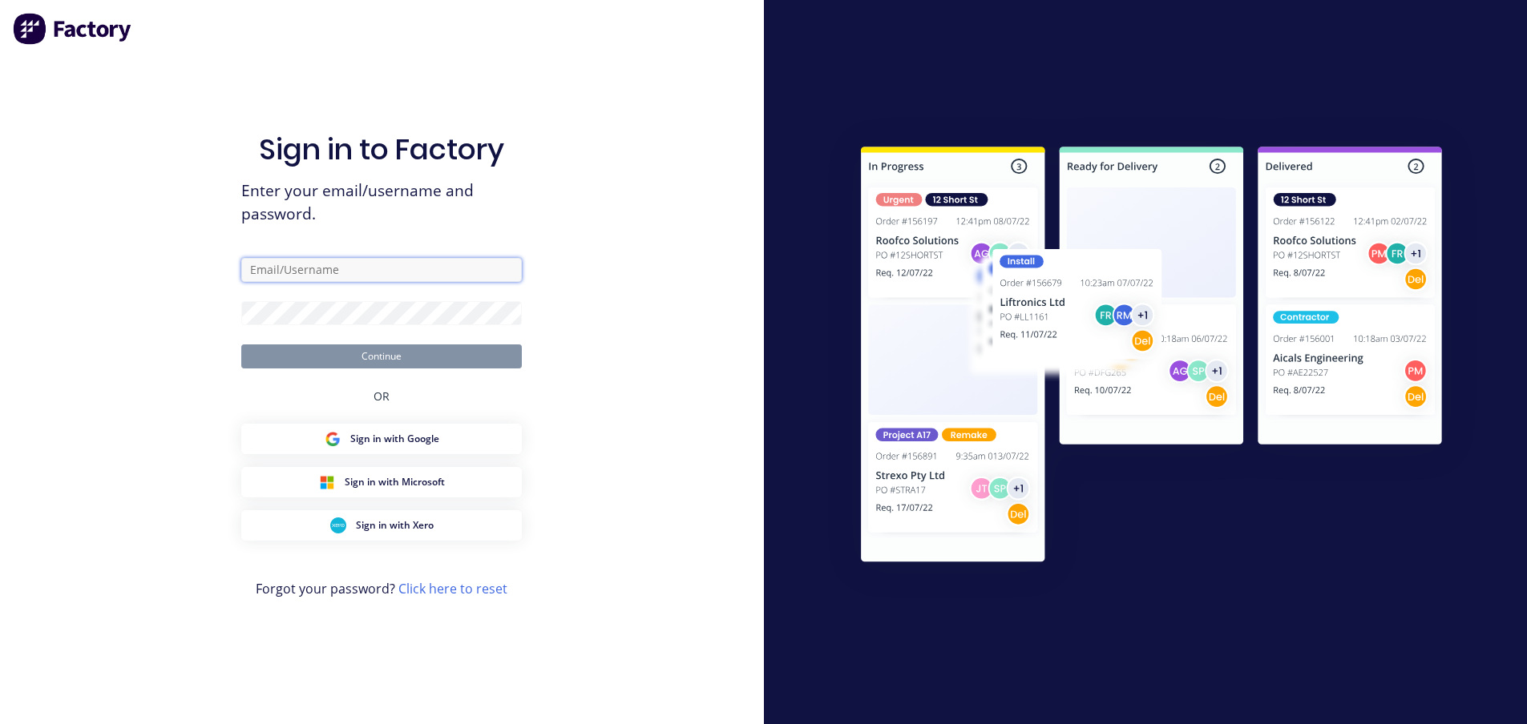
type input "[EMAIL_ADDRESS][DOMAIN_NAME]"
